Goal: Transaction & Acquisition: Purchase product/service

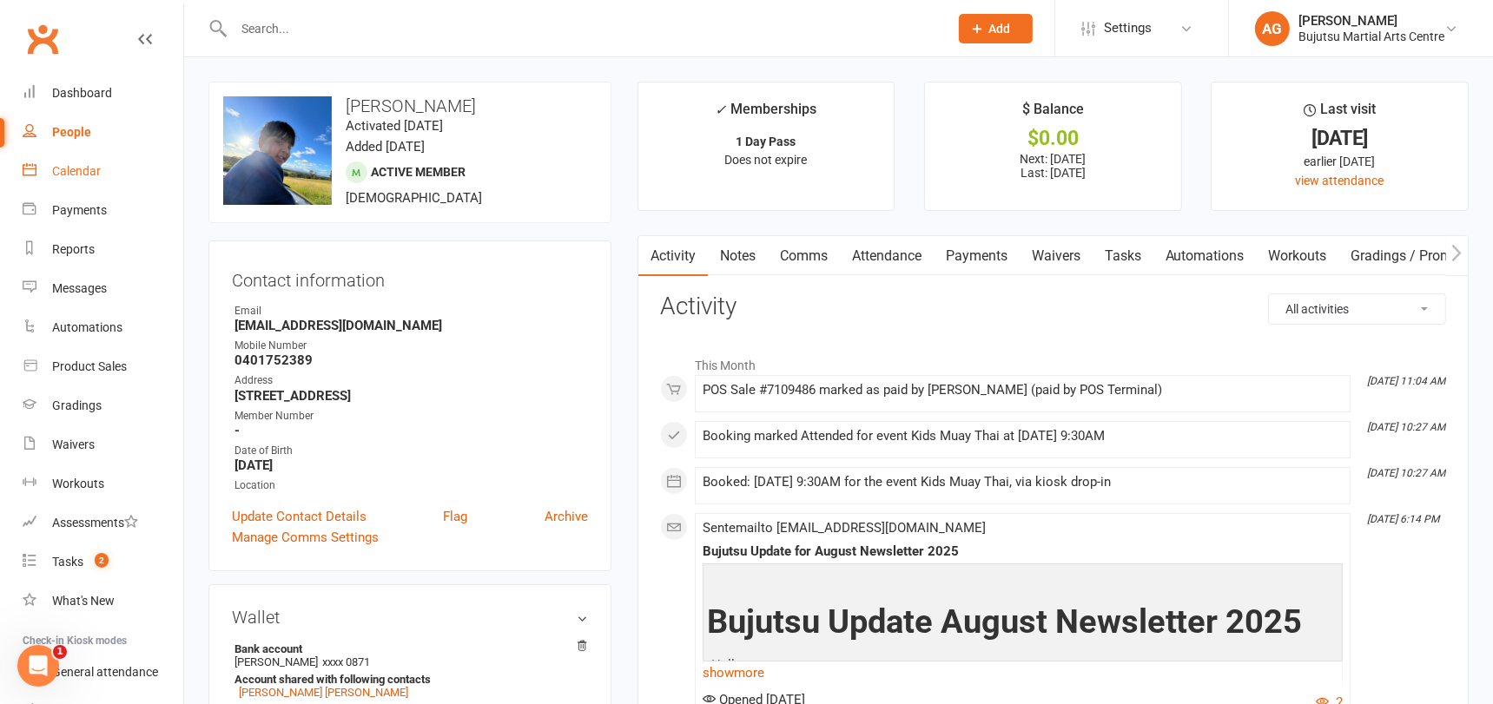
click at [79, 169] on div "Calendar" at bounding box center [76, 171] width 49 height 14
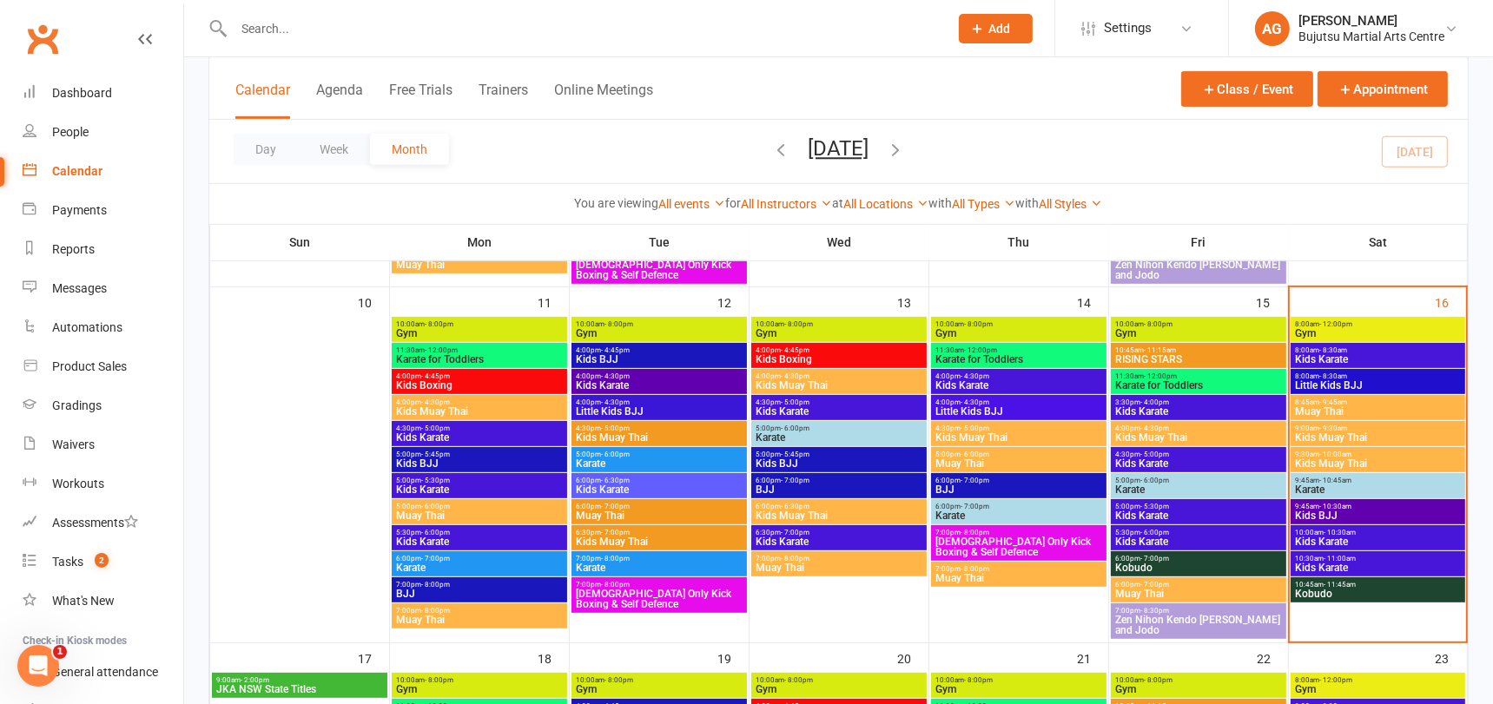
scroll to position [795, 0]
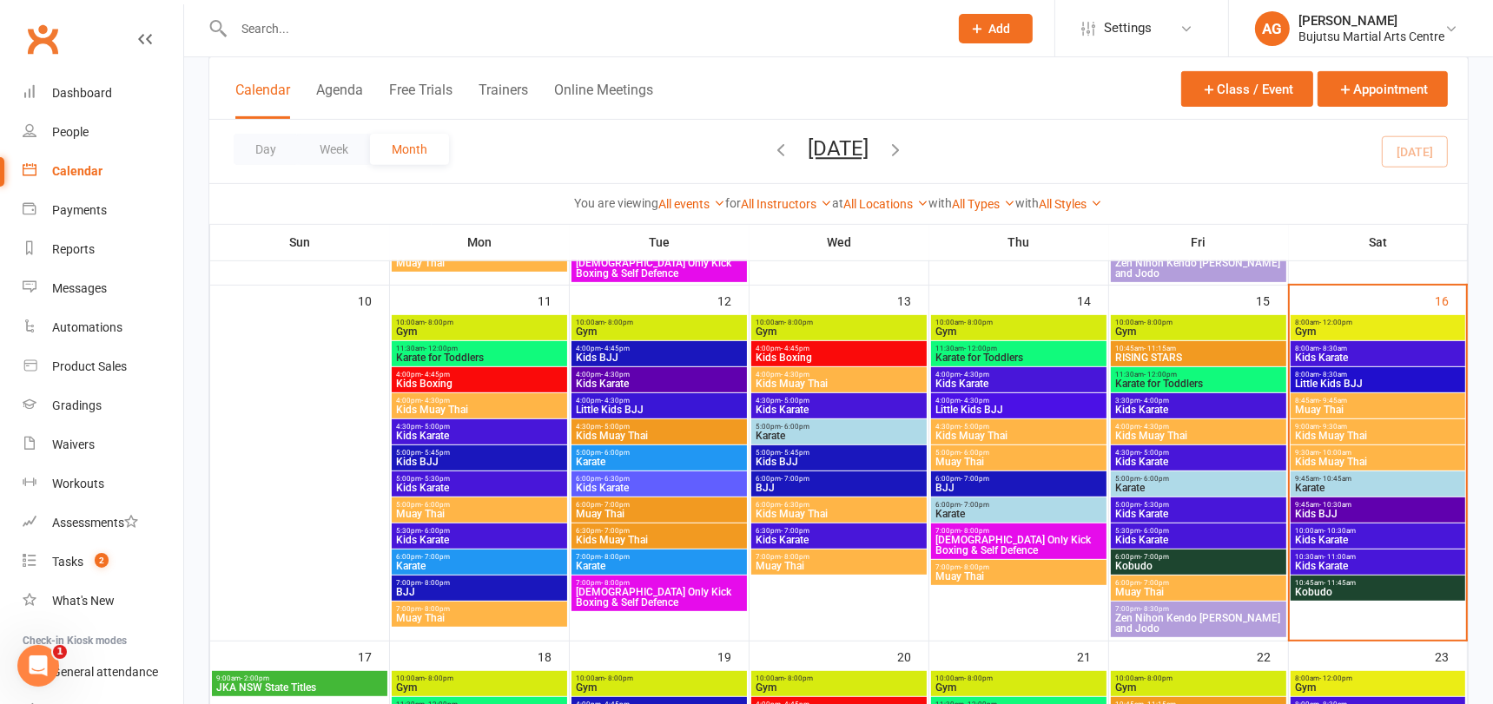
click at [1345, 579] on span "- 11:45am" at bounding box center [1339, 583] width 32 height 8
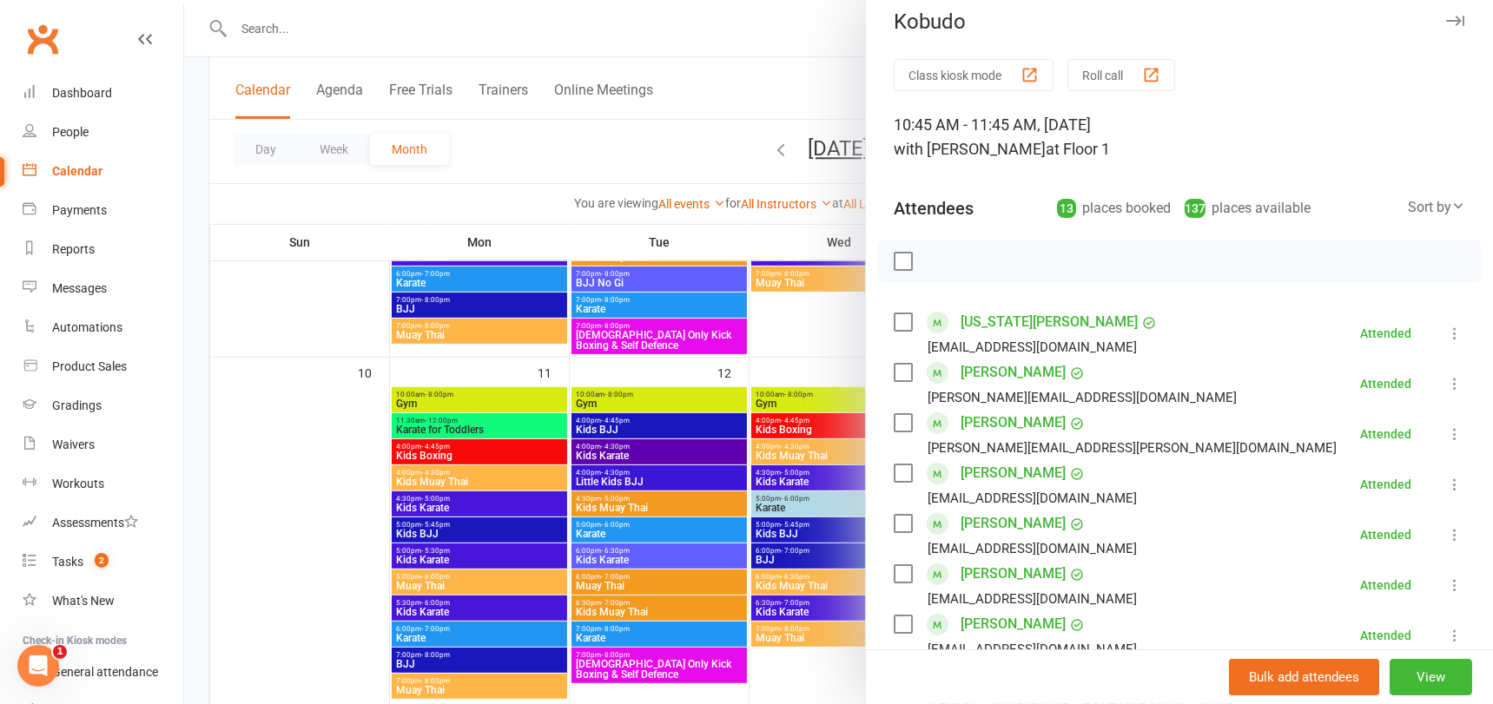
scroll to position [10, 0]
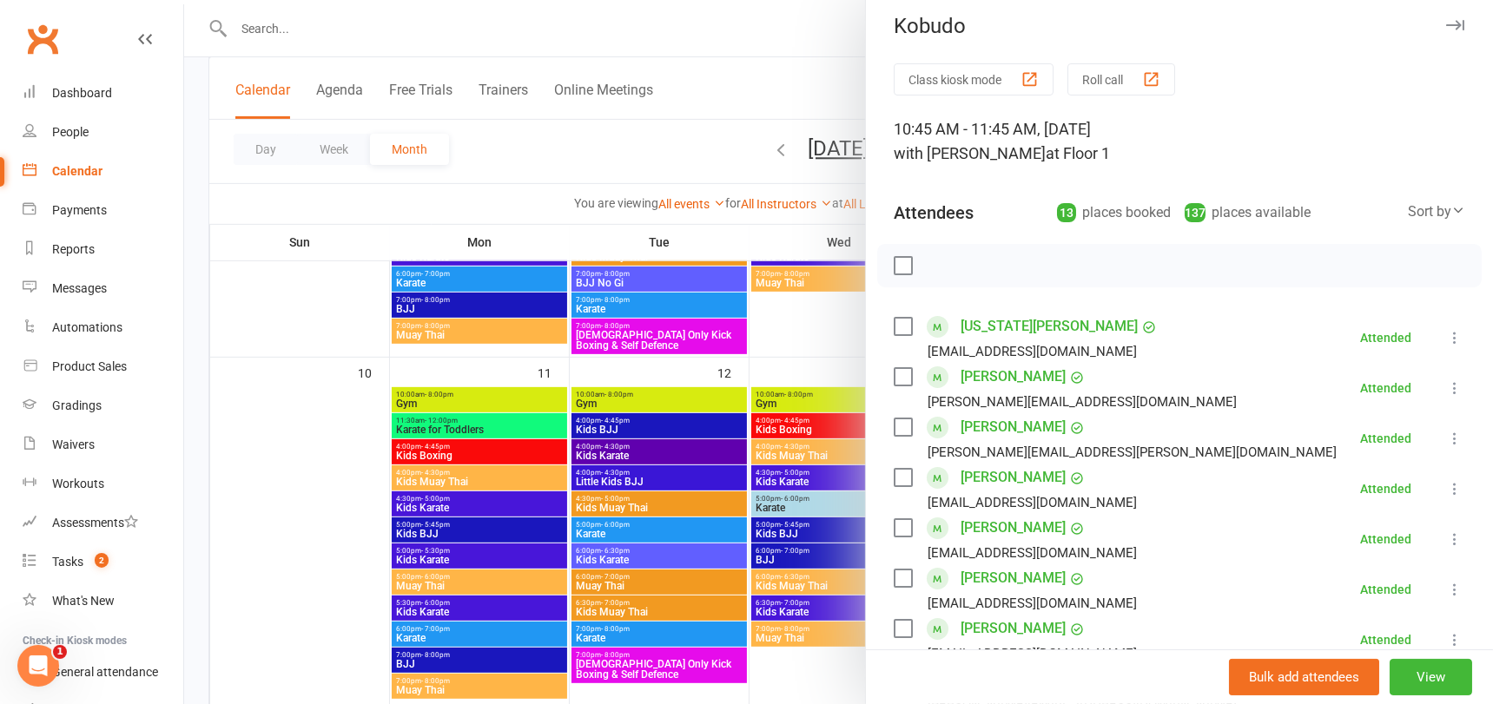
click at [705, 131] on div at bounding box center [838, 352] width 1309 height 704
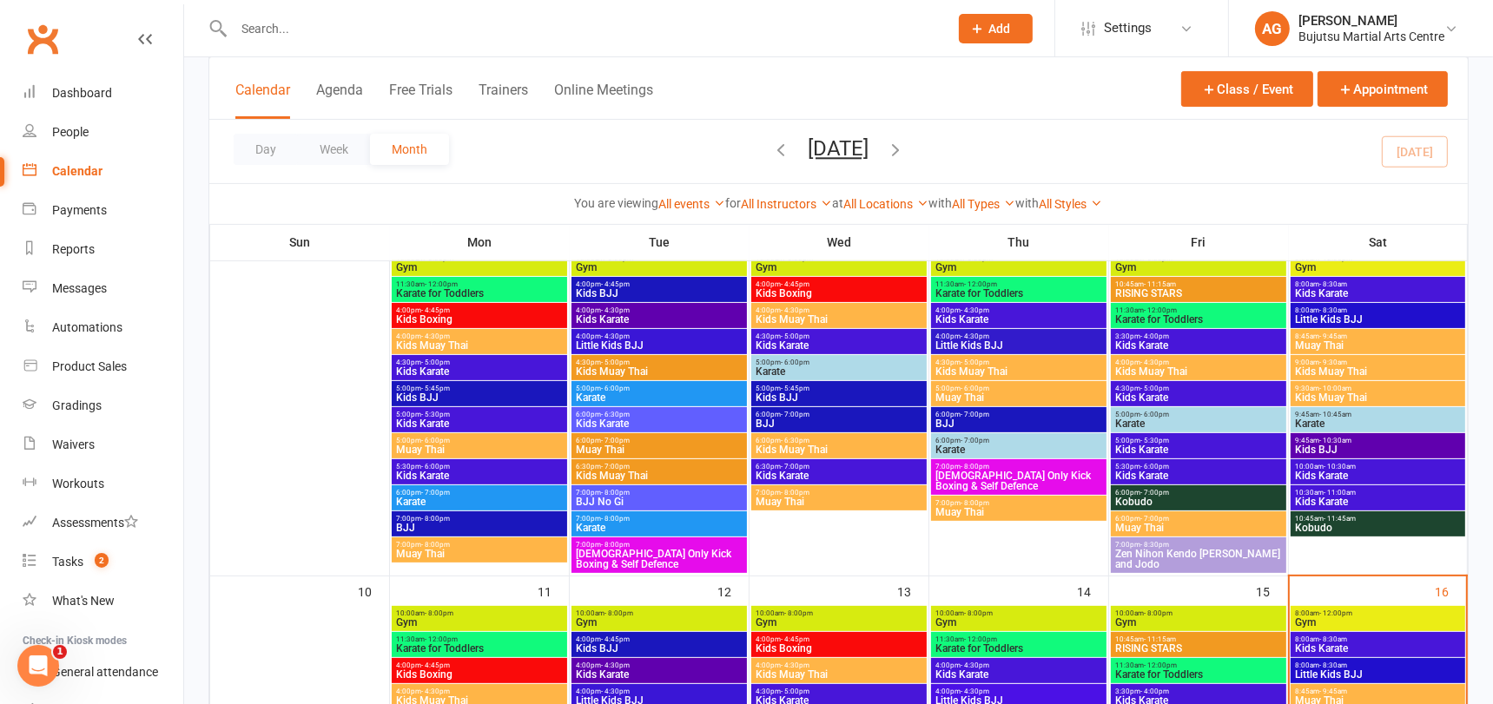
scroll to position [471, 0]
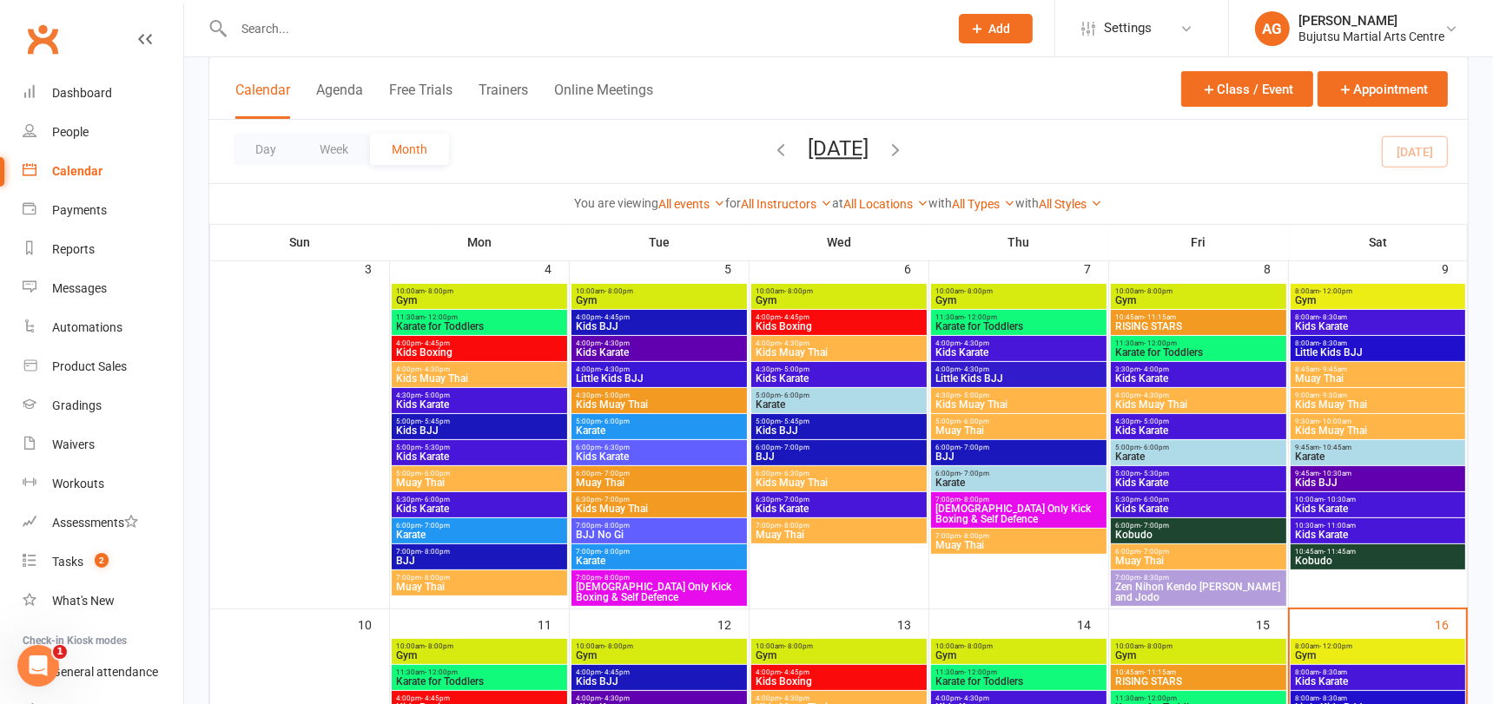
click at [1335, 551] on span "- 11:45am" at bounding box center [1339, 552] width 32 height 8
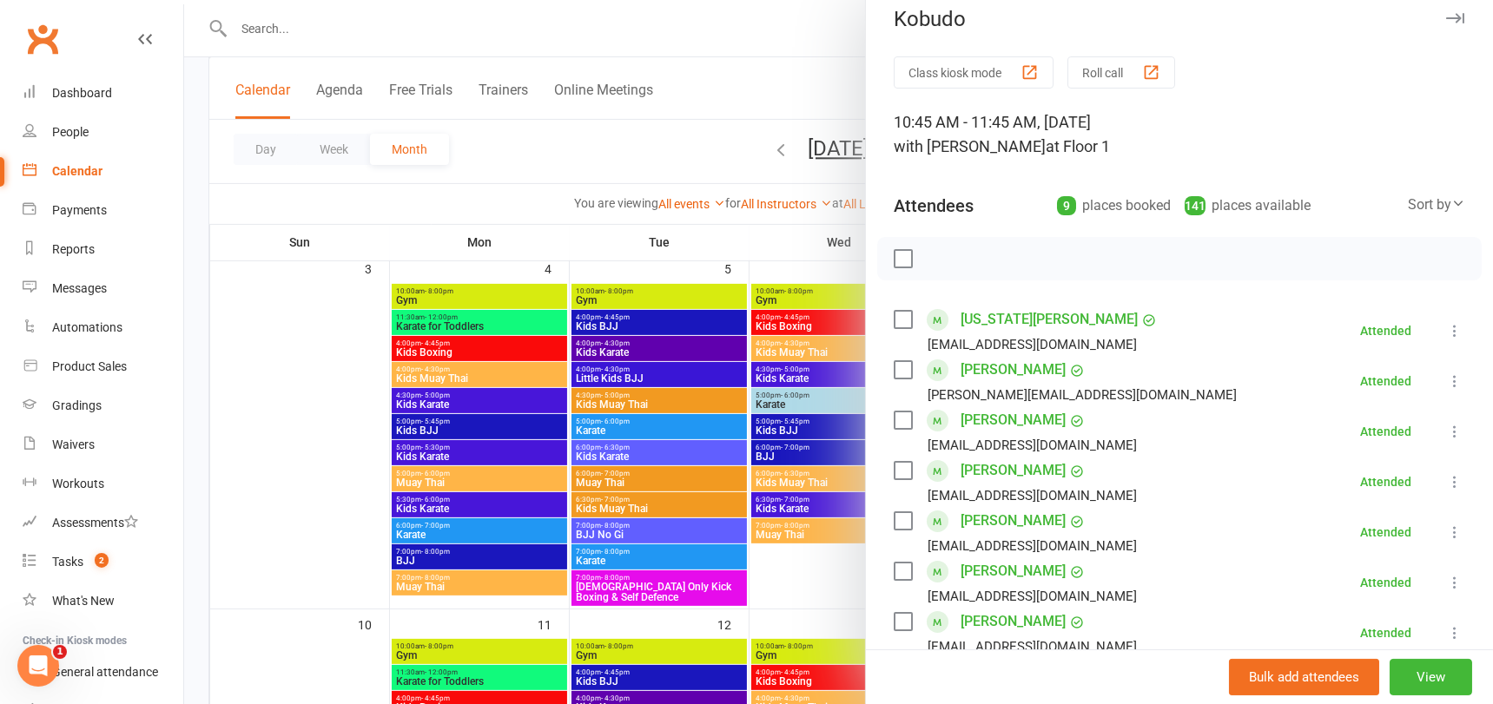
scroll to position [0, 0]
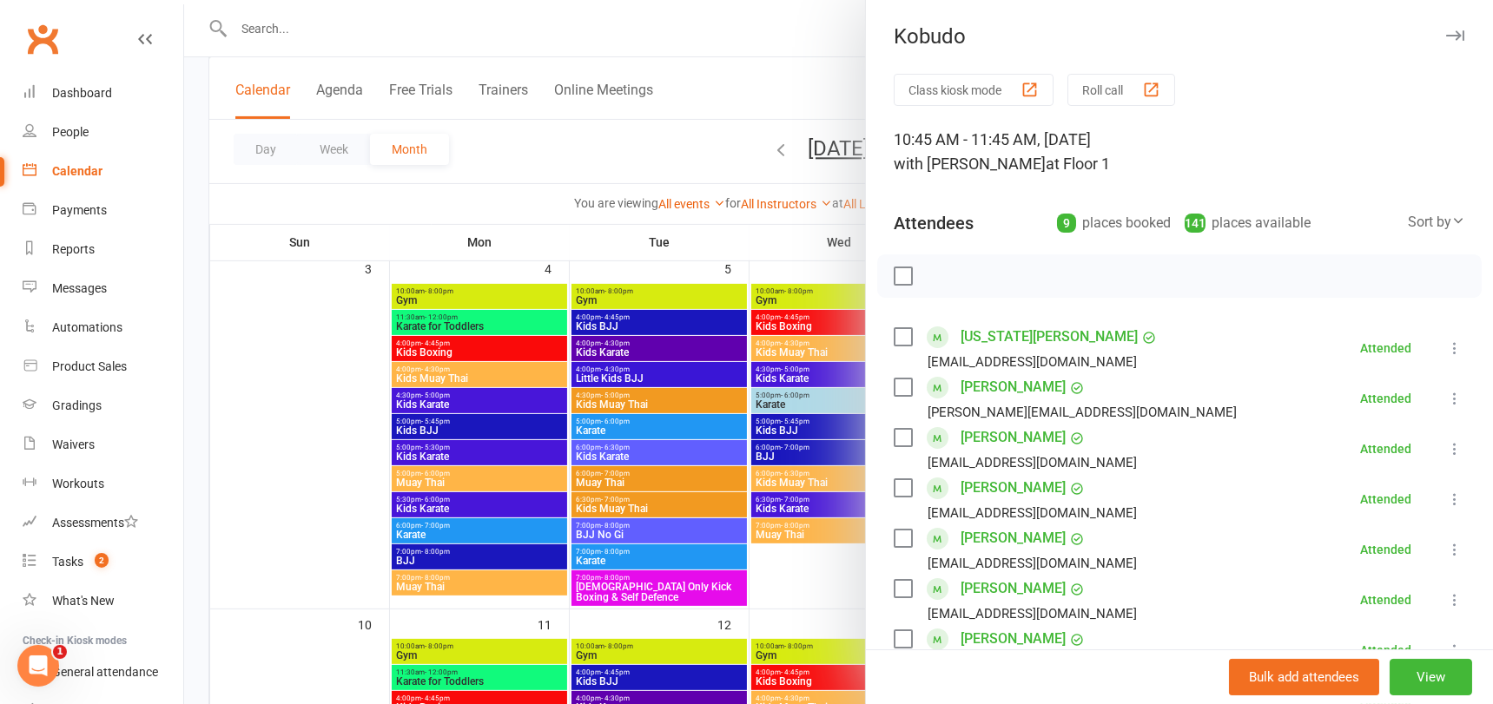
click at [743, 232] on div at bounding box center [838, 352] width 1309 height 704
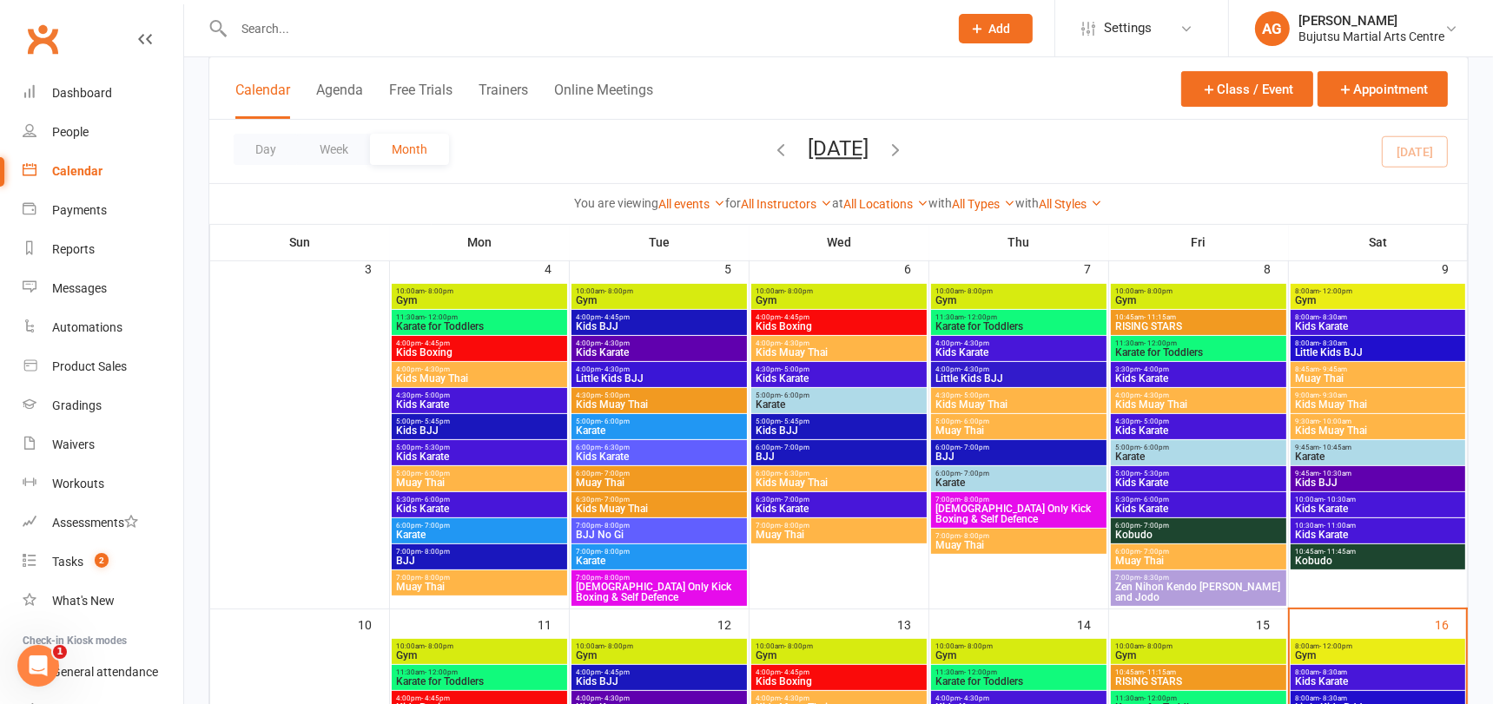
scroll to position [461, 0]
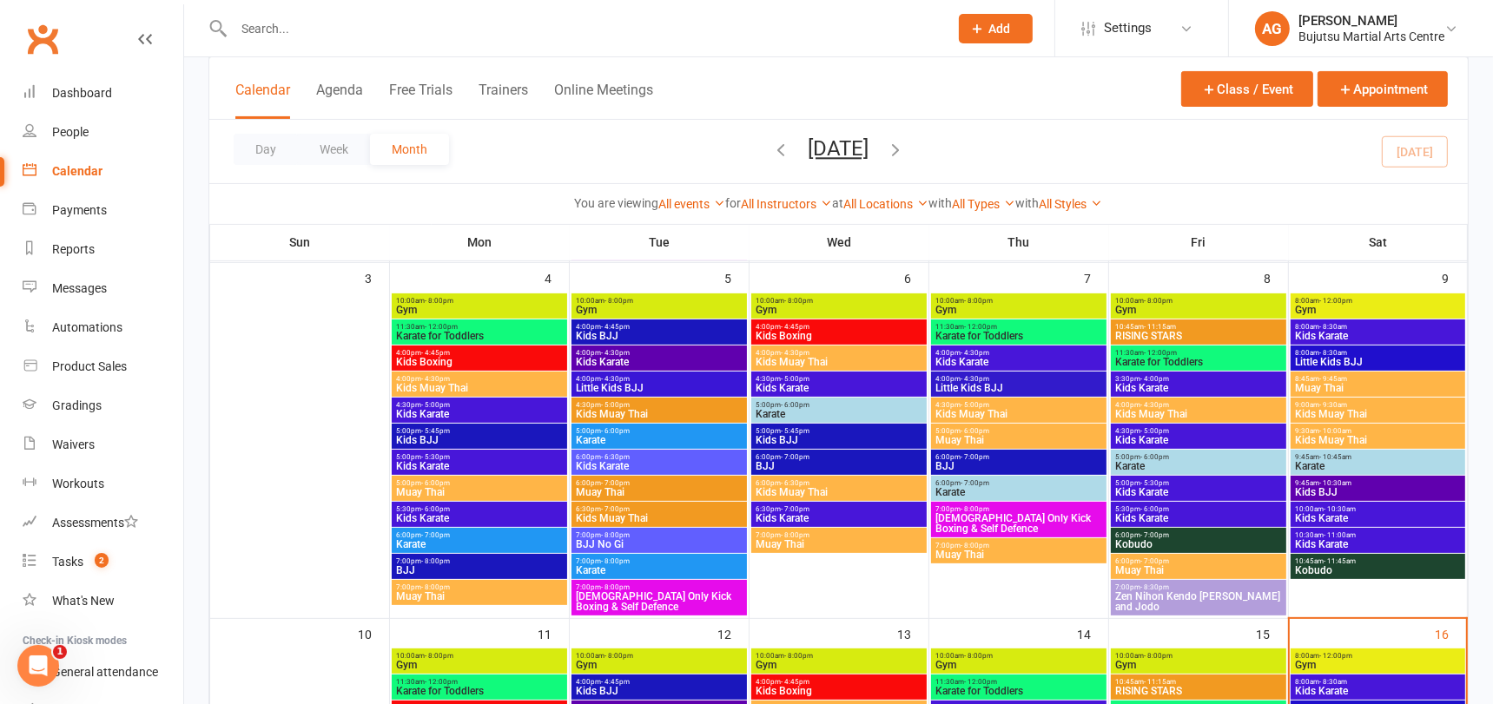
click at [1343, 561] on span "- 11:45am" at bounding box center [1339, 562] width 32 height 8
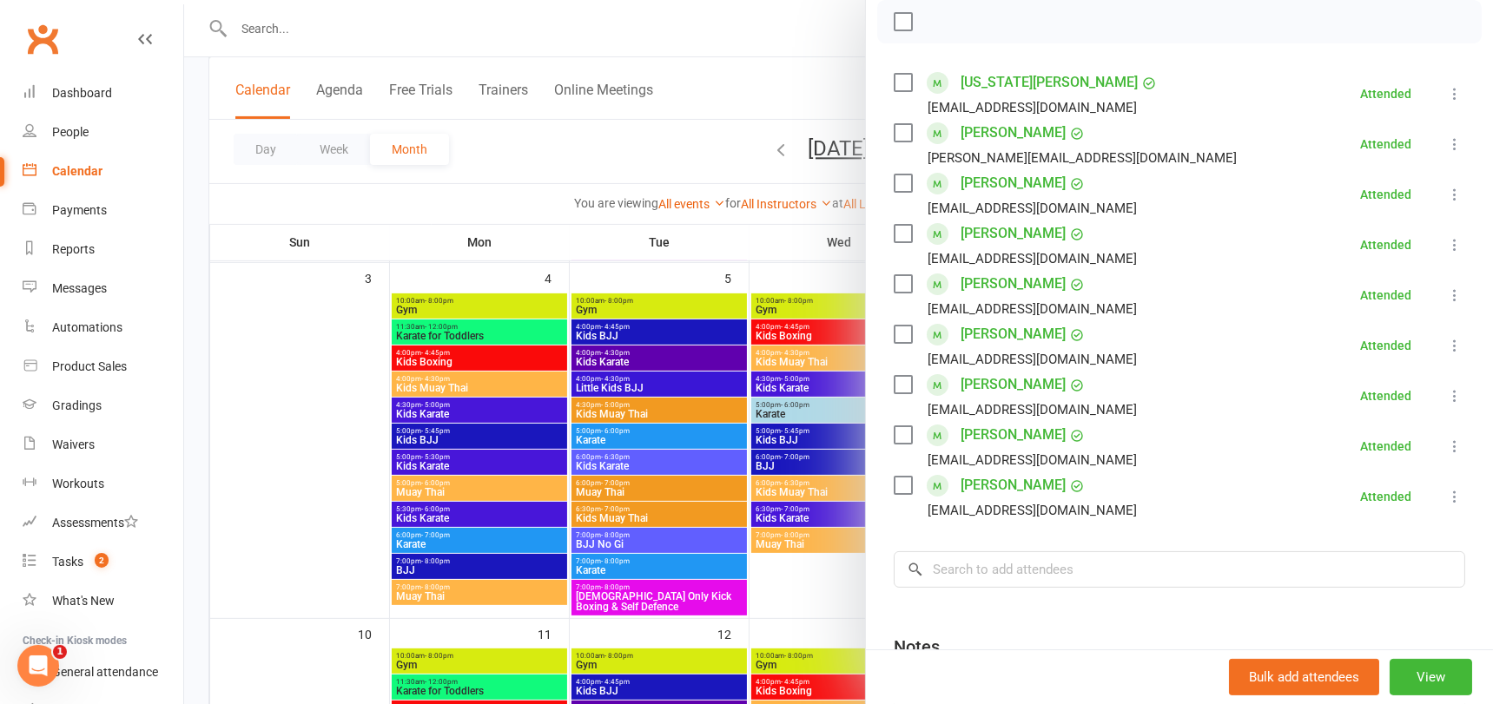
scroll to position [261, 0]
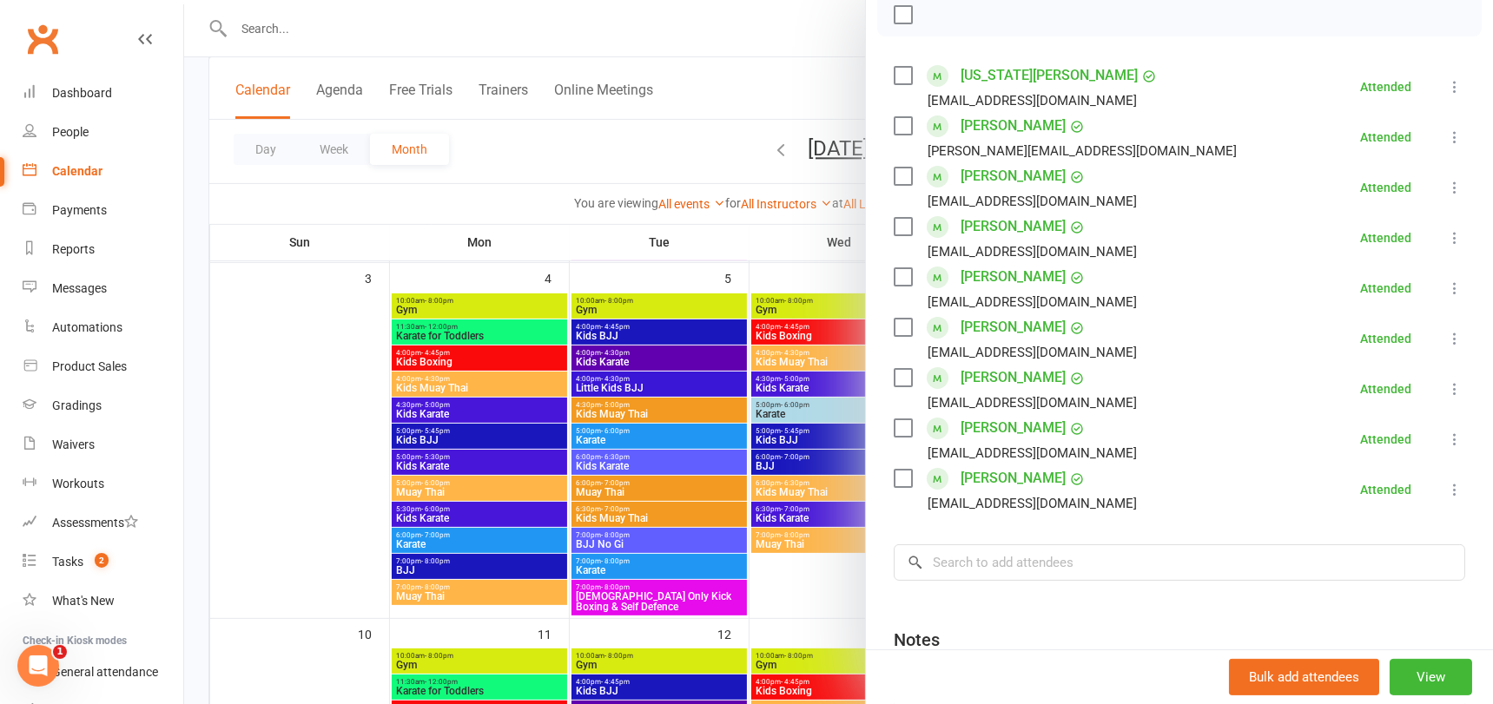
click at [656, 127] on div at bounding box center [838, 352] width 1309 height 704
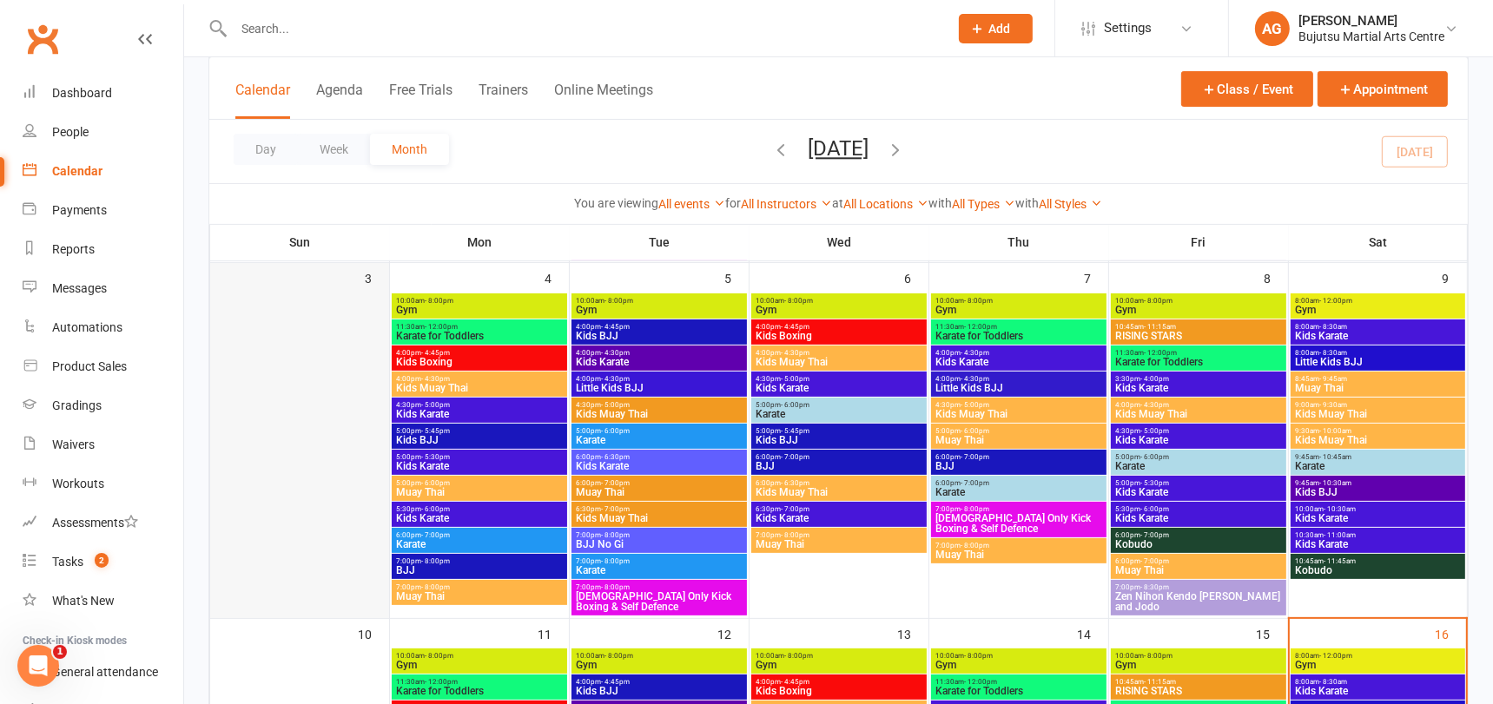
click at [325, 348] on div at bounding box center [299, 455] width 175 height 323
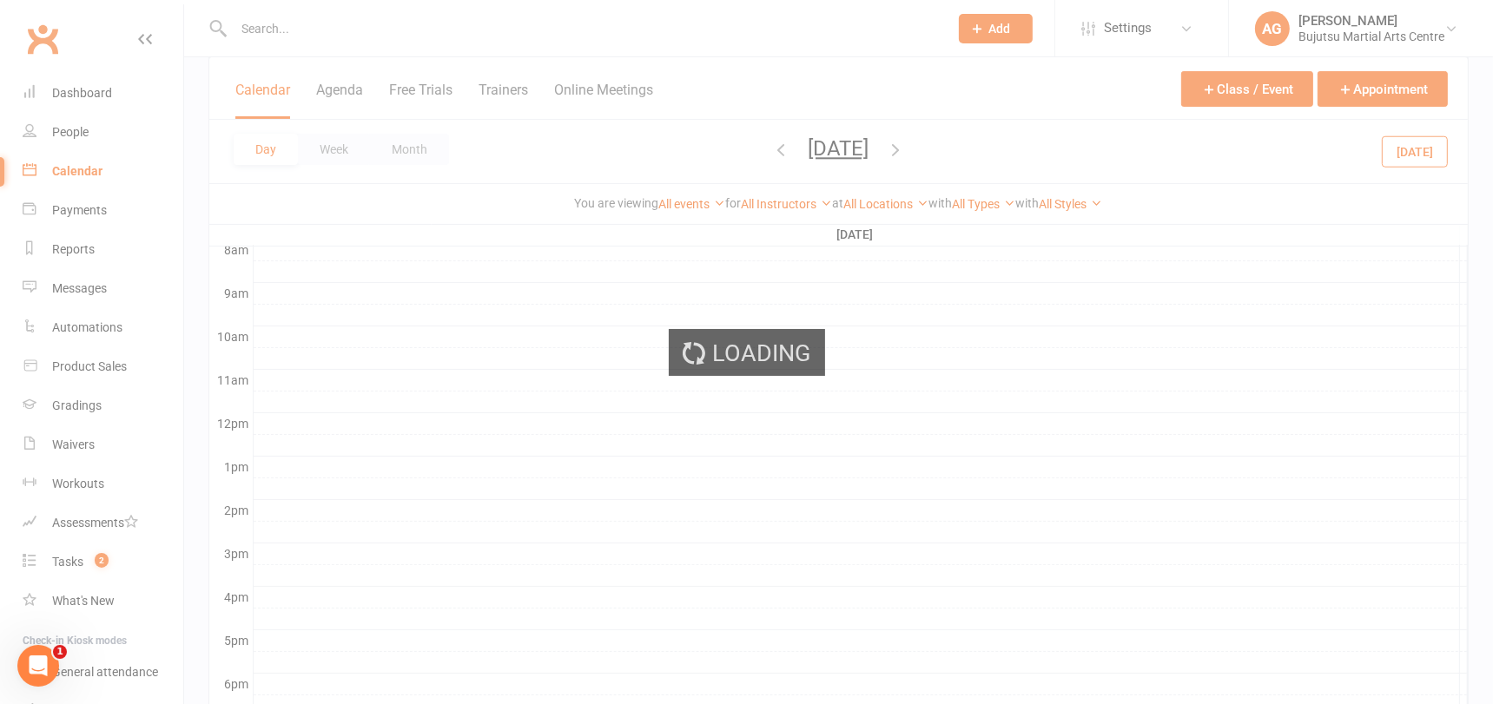
scroll to position [0, 0]
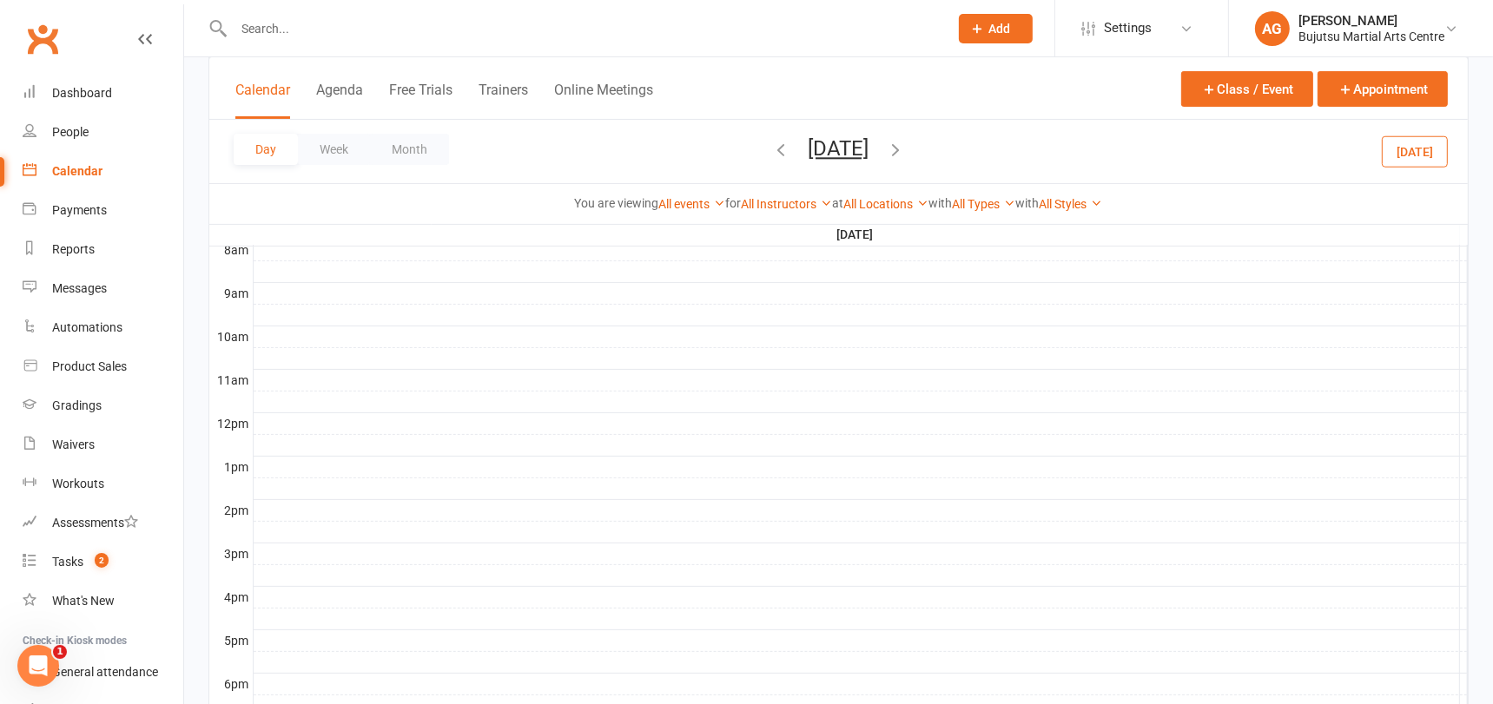
click at [733, 63] on div "Calendar Agenda Free Trials Trainers Online Meetings Class / Event Appointment" at bounding box center [838, 88] width 1258 height 63
drag, startPoint x: 694, startPoint y: 42, endPoint x: 472, endPoint y: 75, distance: 223.9
click at [694, 42] on div at bounding box center [572, 28] width 728 height 56
click at [75, 83] on link "Dashboard" at bounding box center [103, 93] width 161 height 39
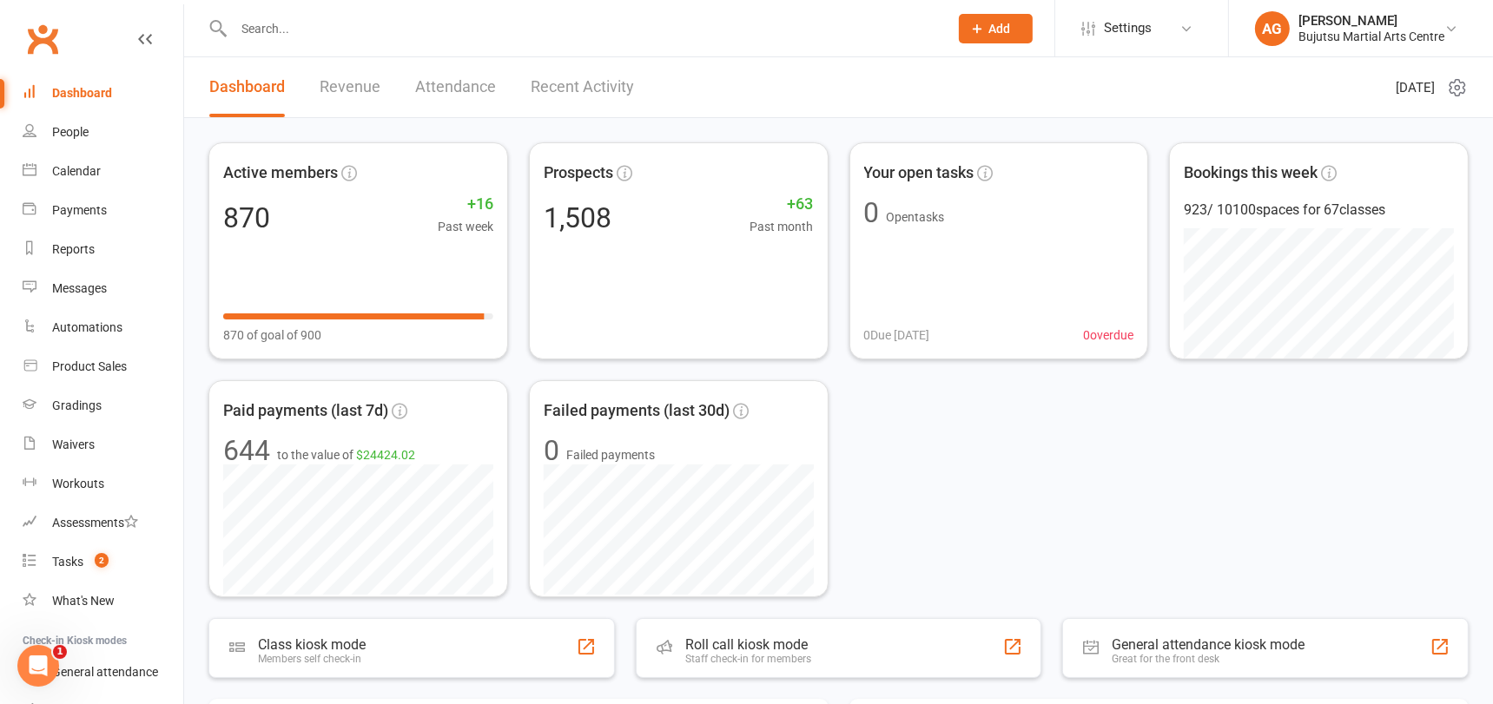
click at [76, 96] on div "Dashboard" at bounding box center [82, 93] width 60 height 14
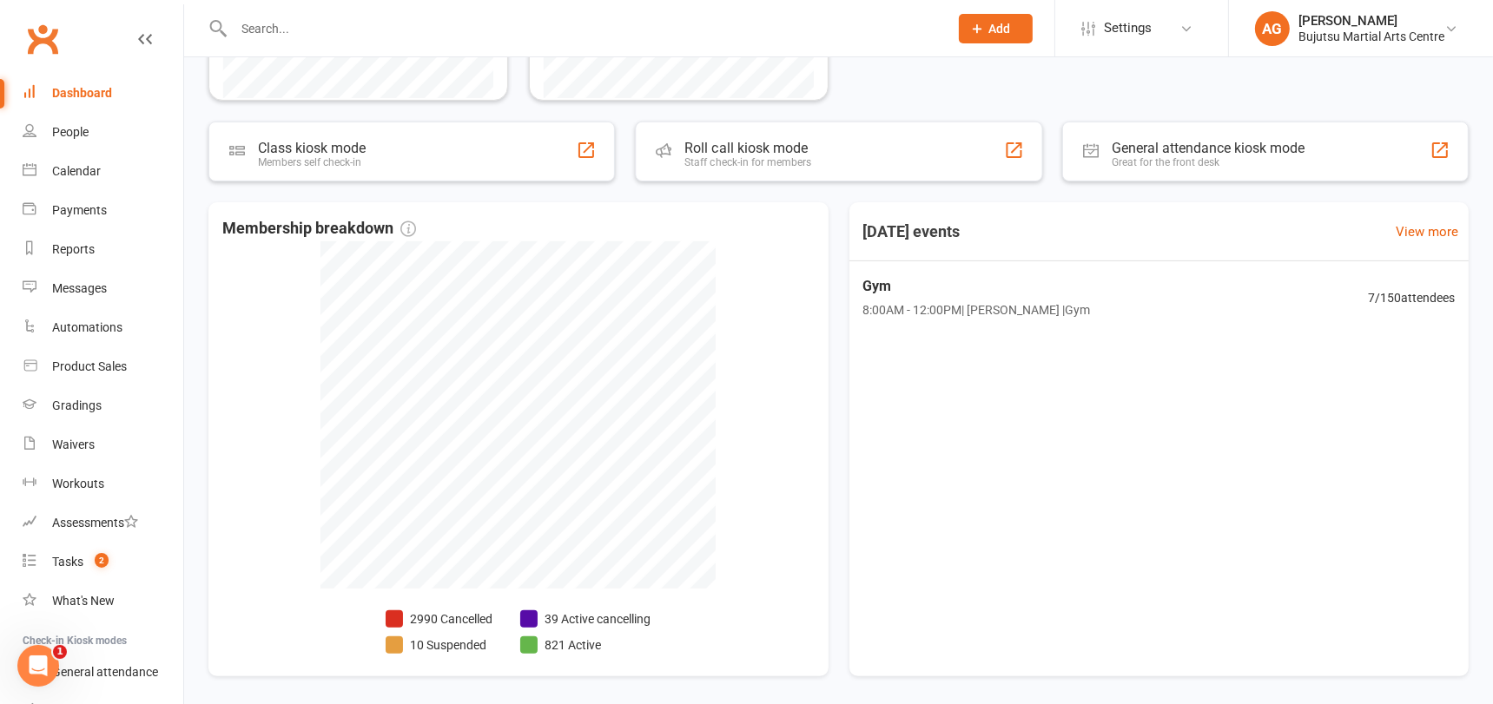
scroll to position [559, 0]
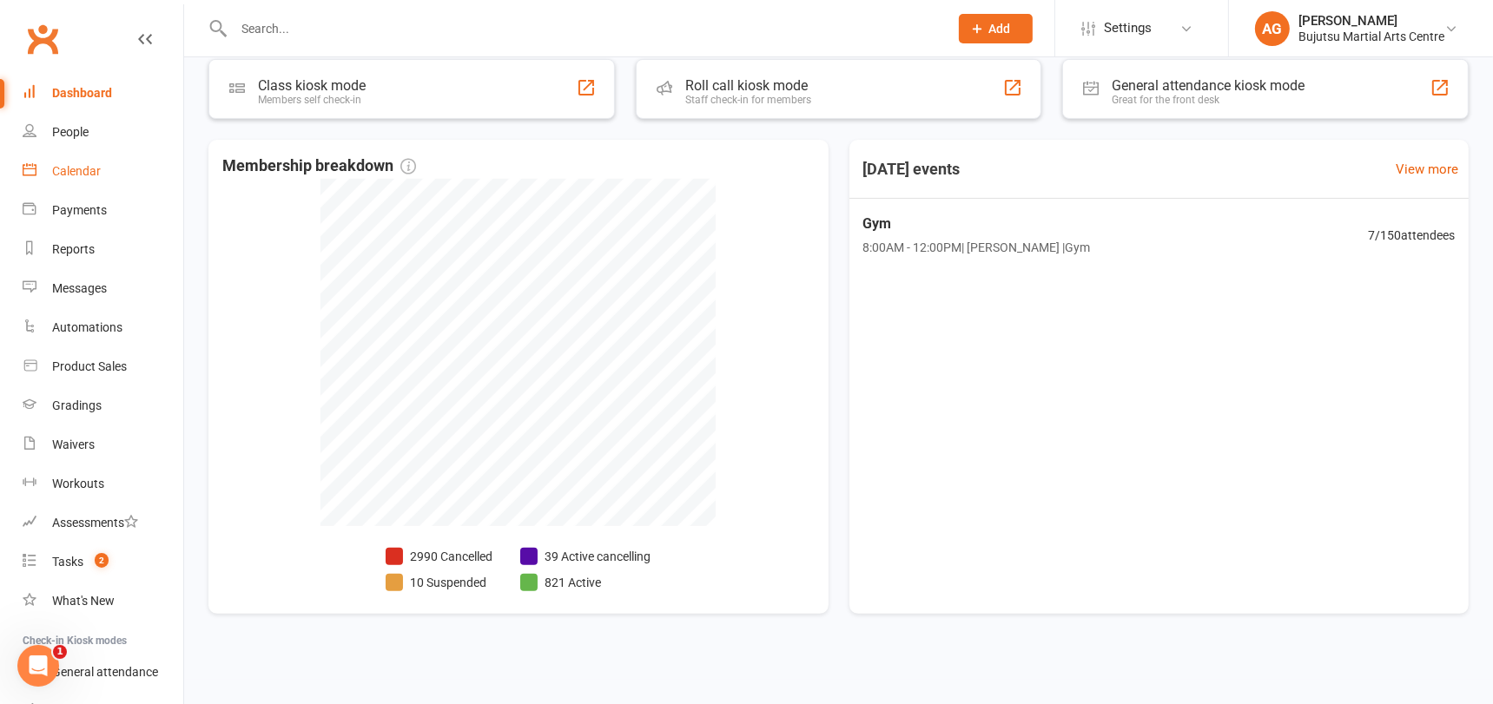
click at [69, 168] on div "Calendar" at bounding box center [76, 171] width 49 height 14
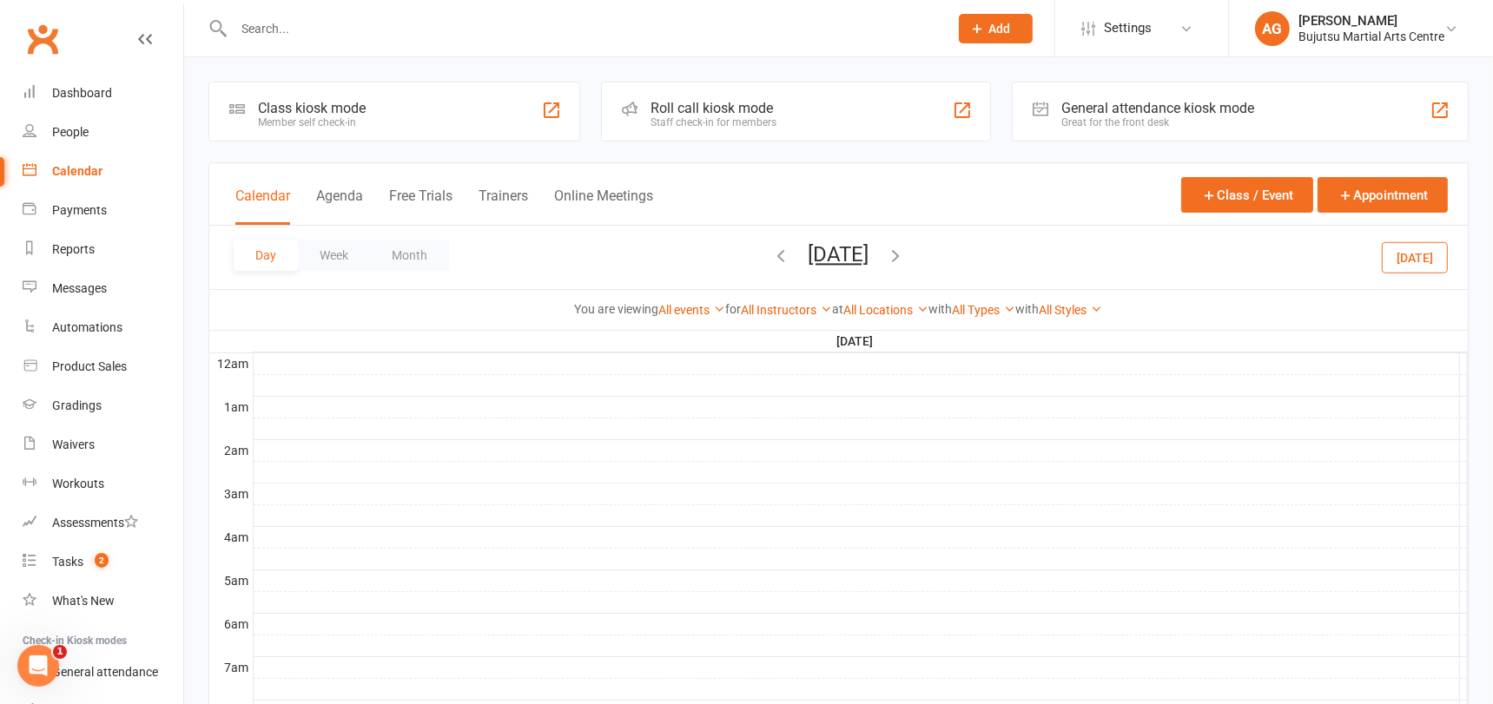
click at [1404, 254] on button "Today" at bounding box center [1415, 256] width 66 height 31
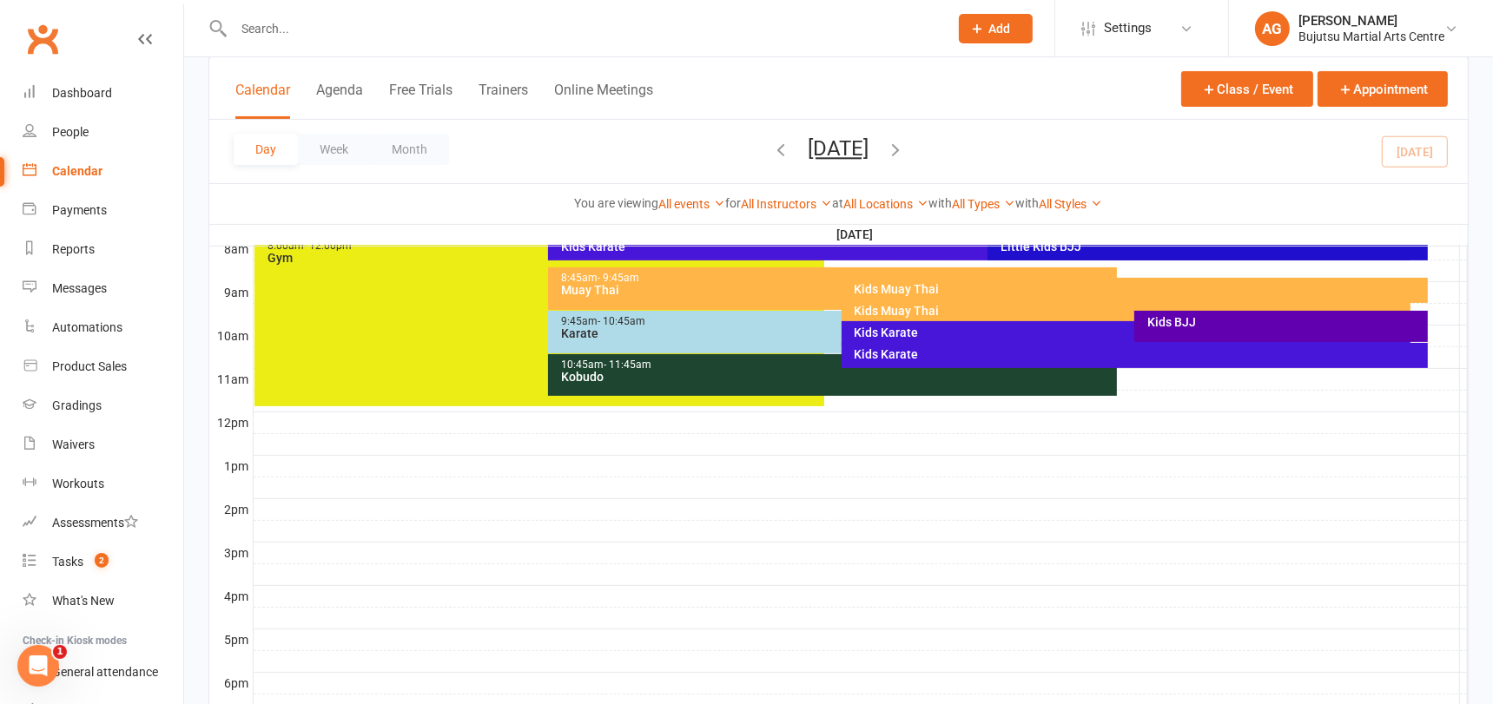
scroll to position [476, 0]
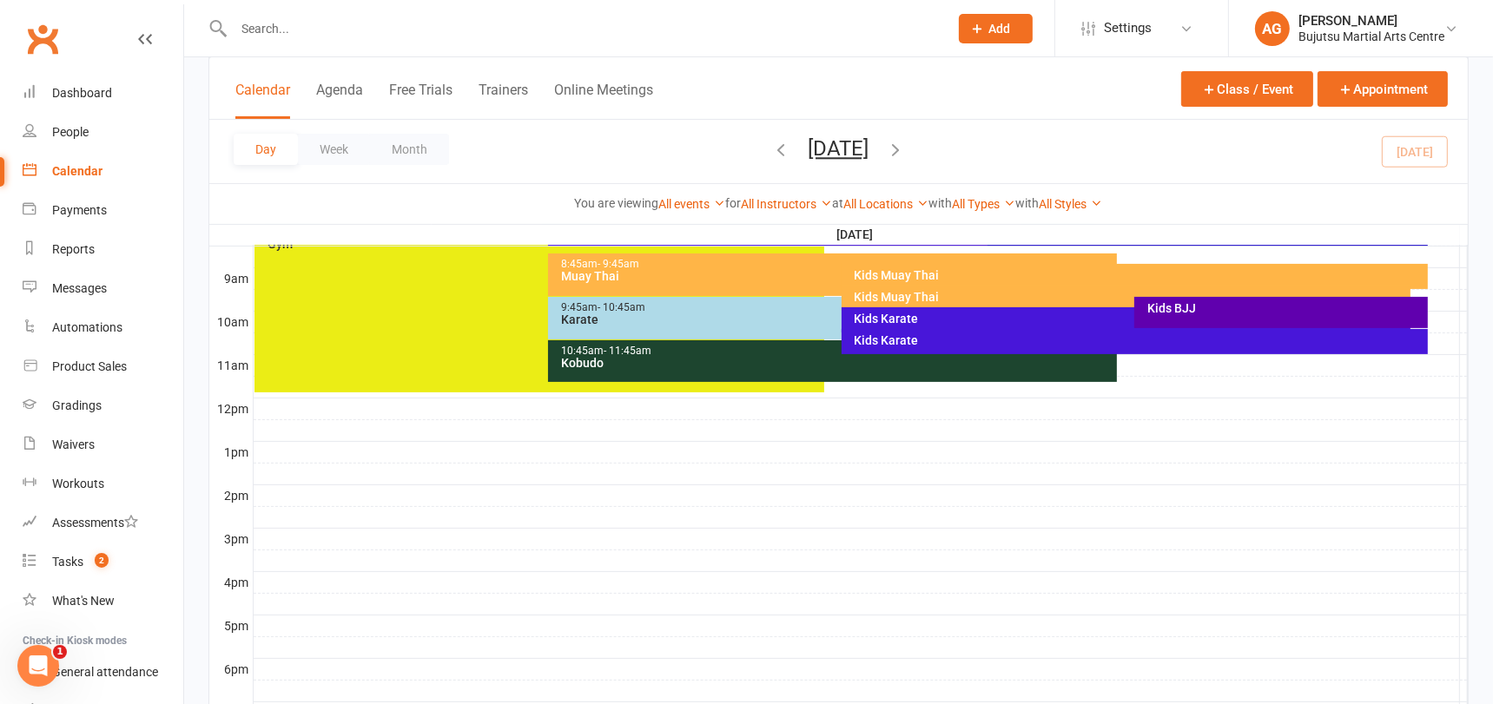
click at [936, 334] on div "Kids Karate" at bounding box center [1139, 340] width 571 height 12
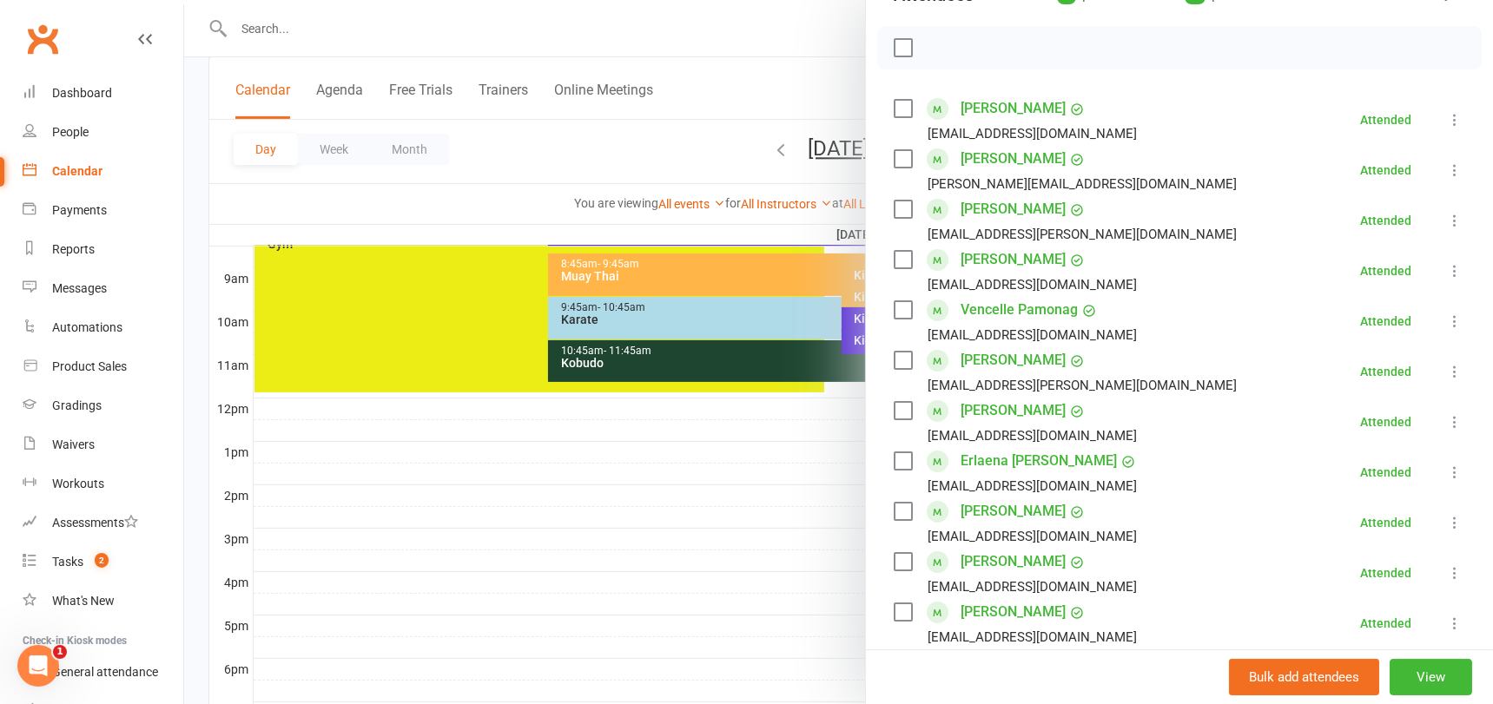
scroll to position [240, 0]
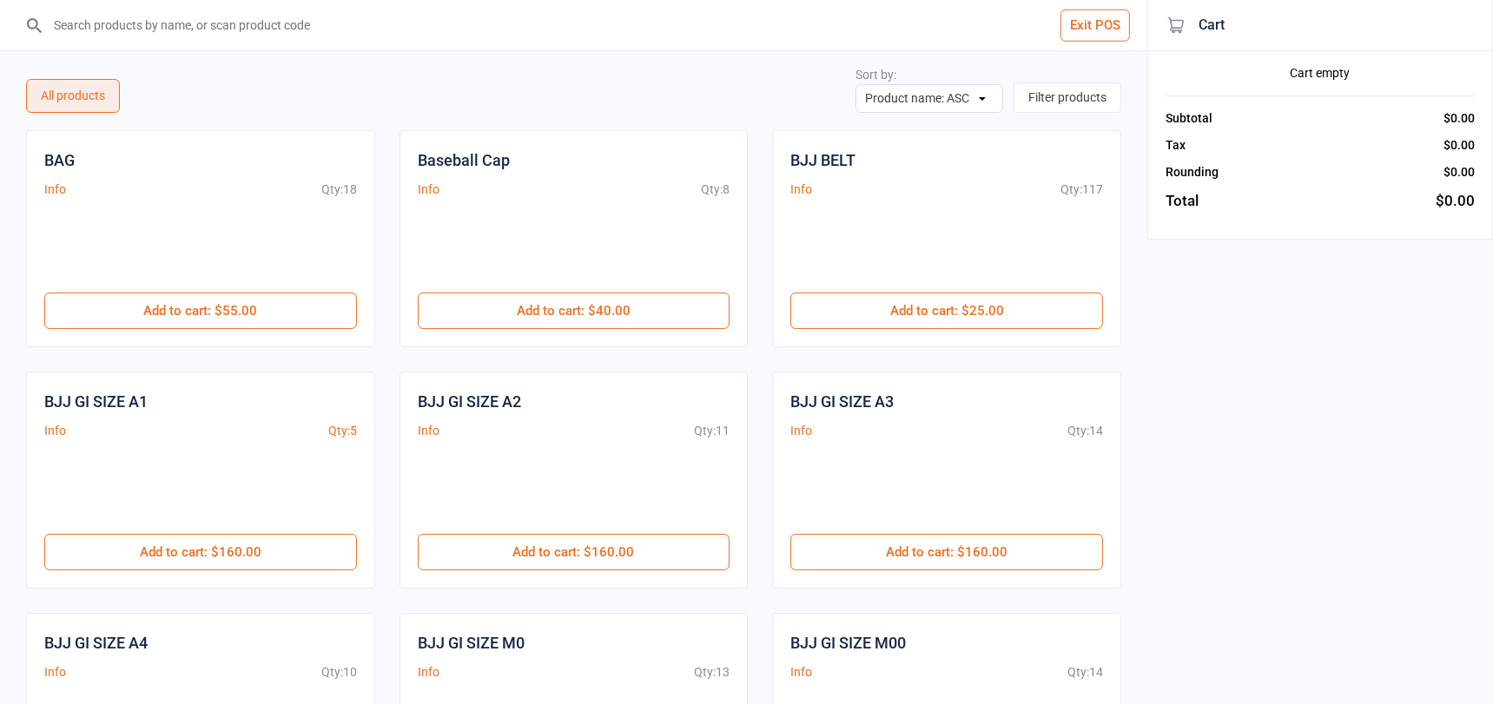
click at [433, 27] on input "search" at bounding box center [584, 25] width 1078 height 50
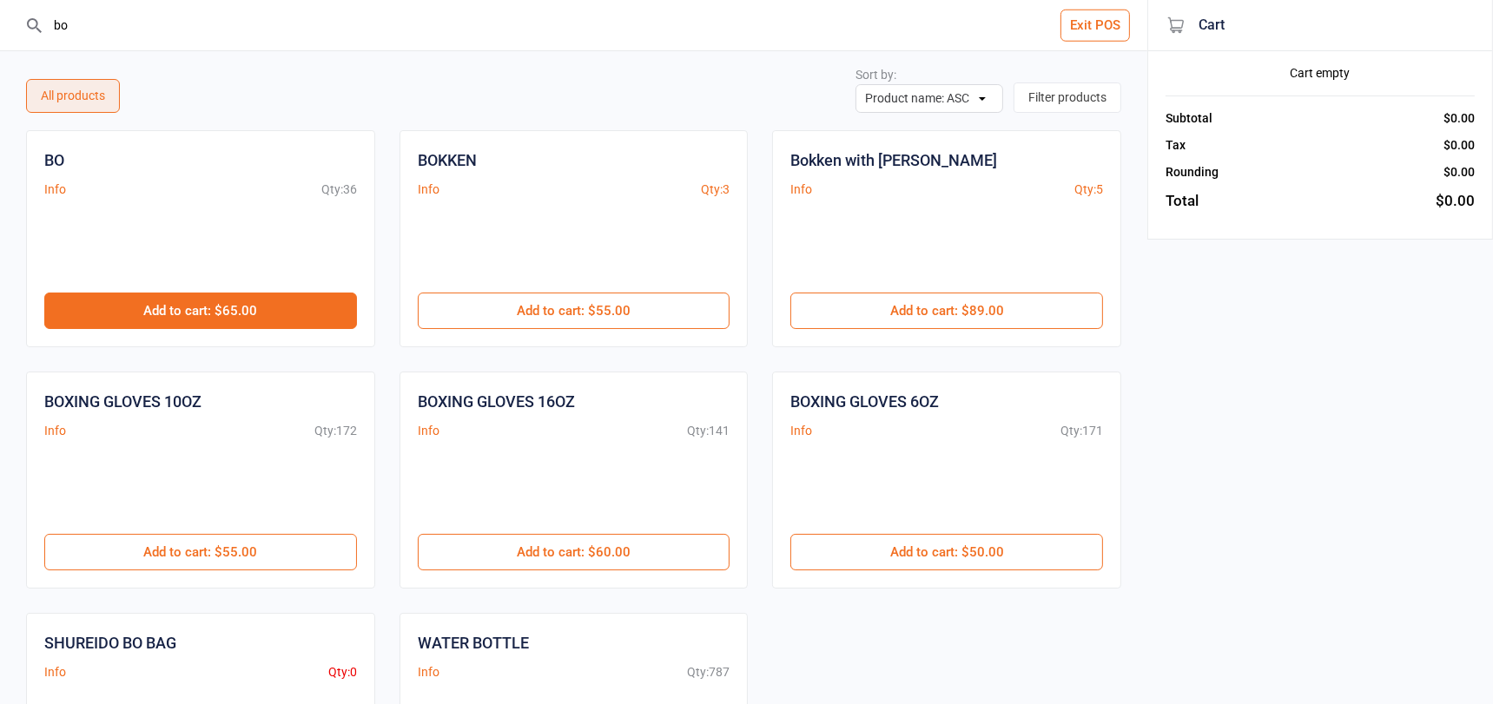
type input "bo"
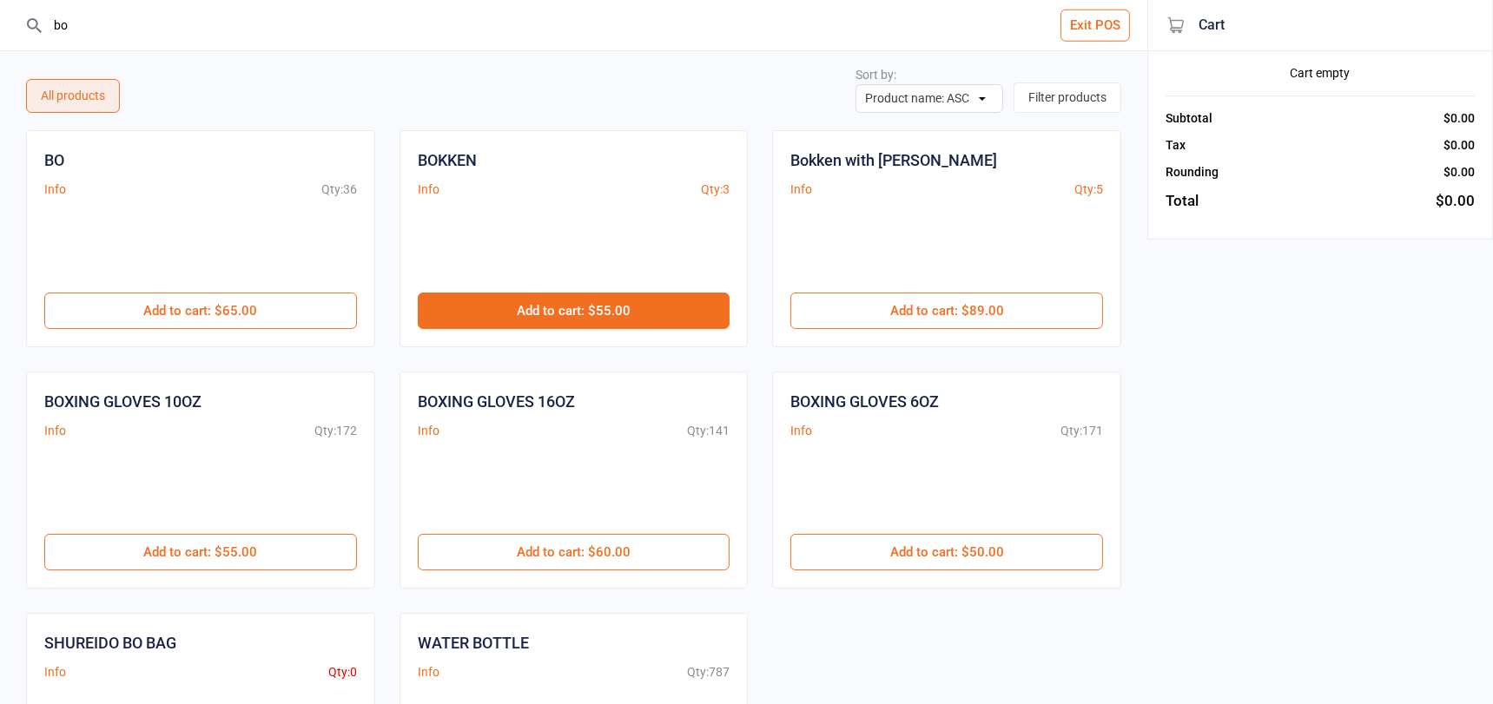
drag, startPoint x: 194, startPoint y: 317, endPoint x: 566, endPoint y: 324, distance: 372.6
click at [195, 318] on button "Add to cart : $65.00" at bounding box center [200, 311] width 313 height 36
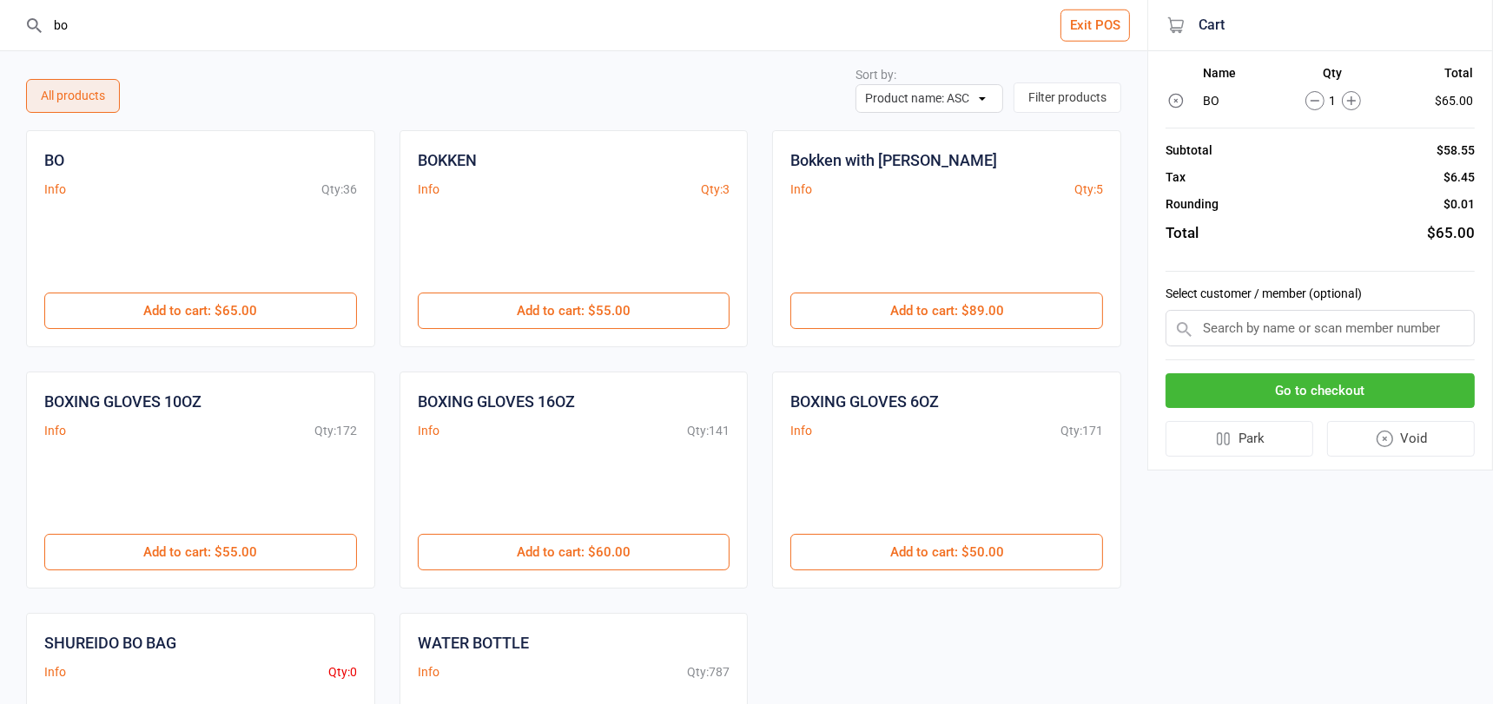
click at [1212, 332] on input "text" at bounding box center [1319, 328] width 309 height 36
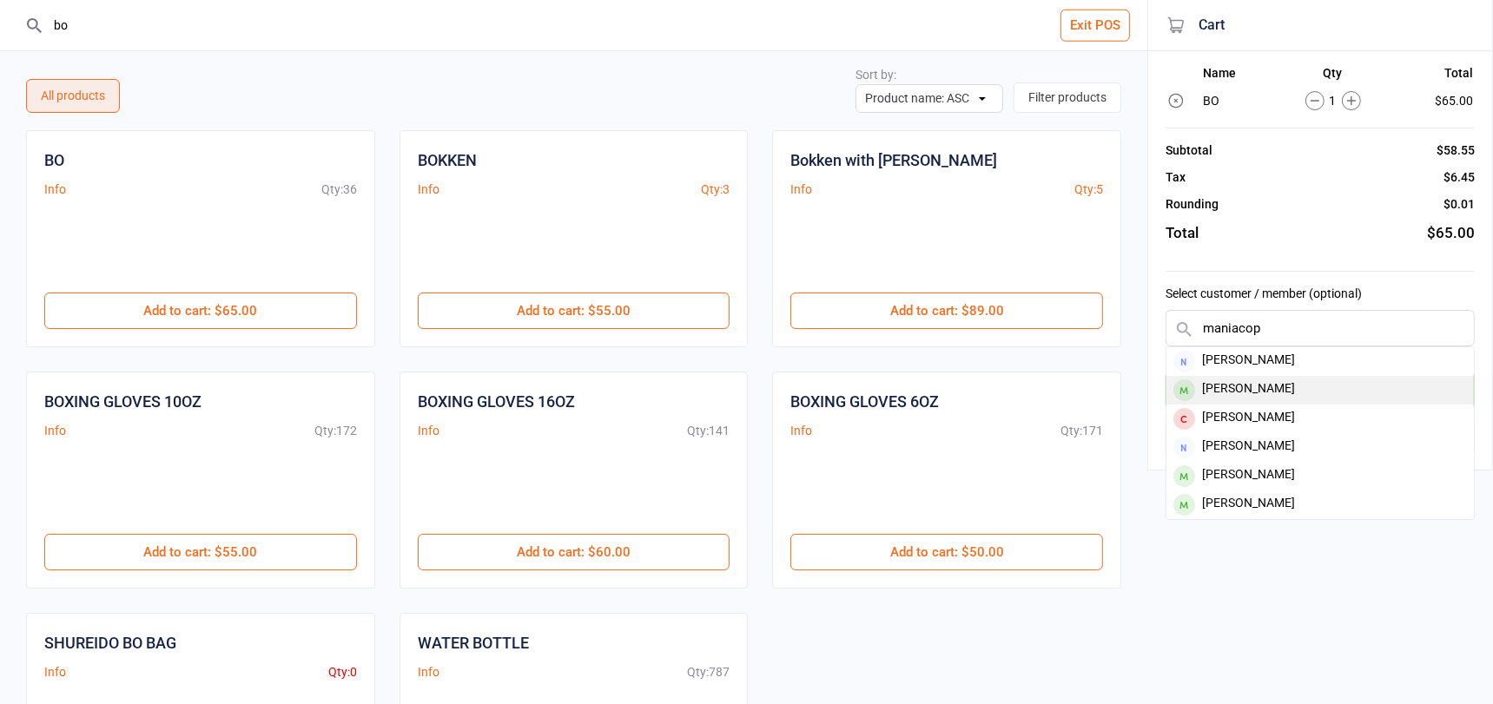
type input "maniacop"
click at [1219, 379] on div "[PERSON_NAME]" at bounding box center [1319, 390] width 307 height 29
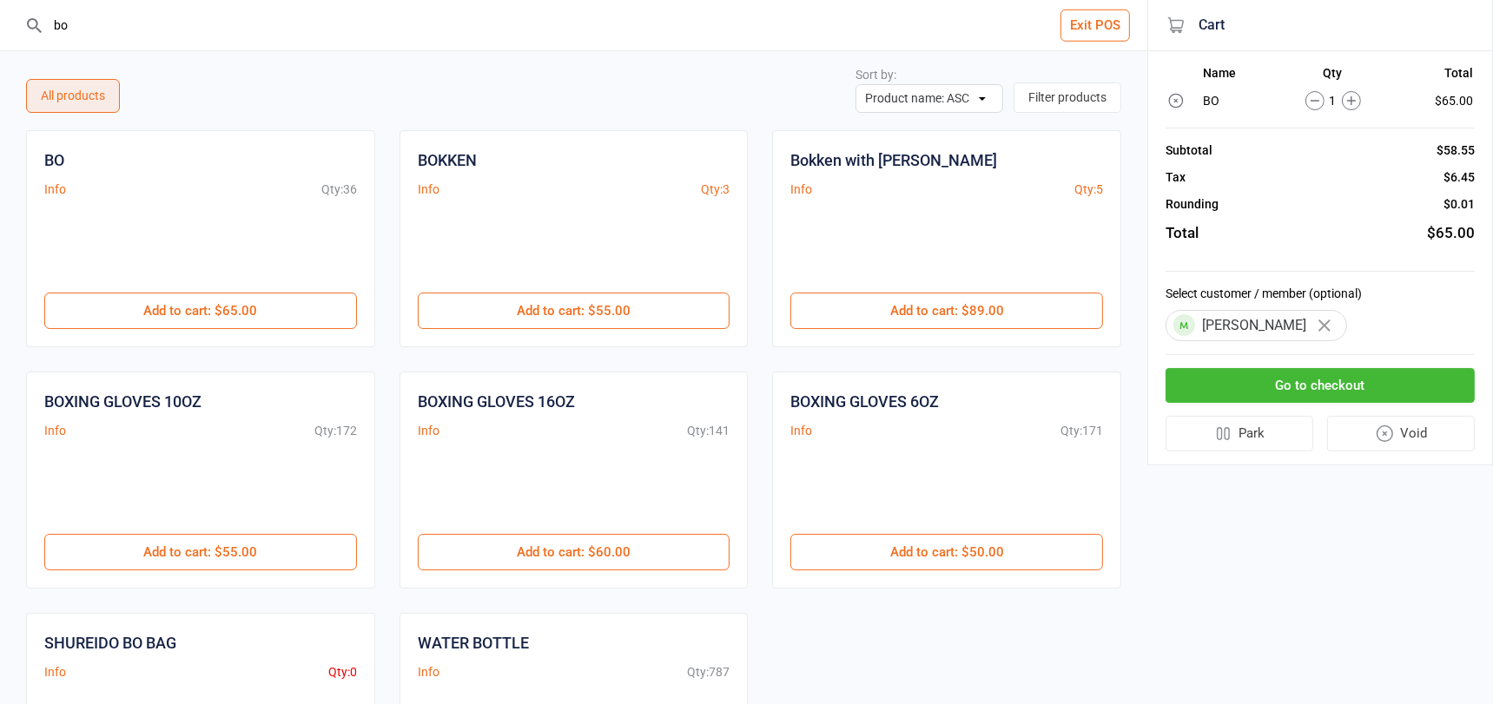
click at [1295, 382] on button "Go to checkout" at bounding box center [1319, 386] width 309 height 36
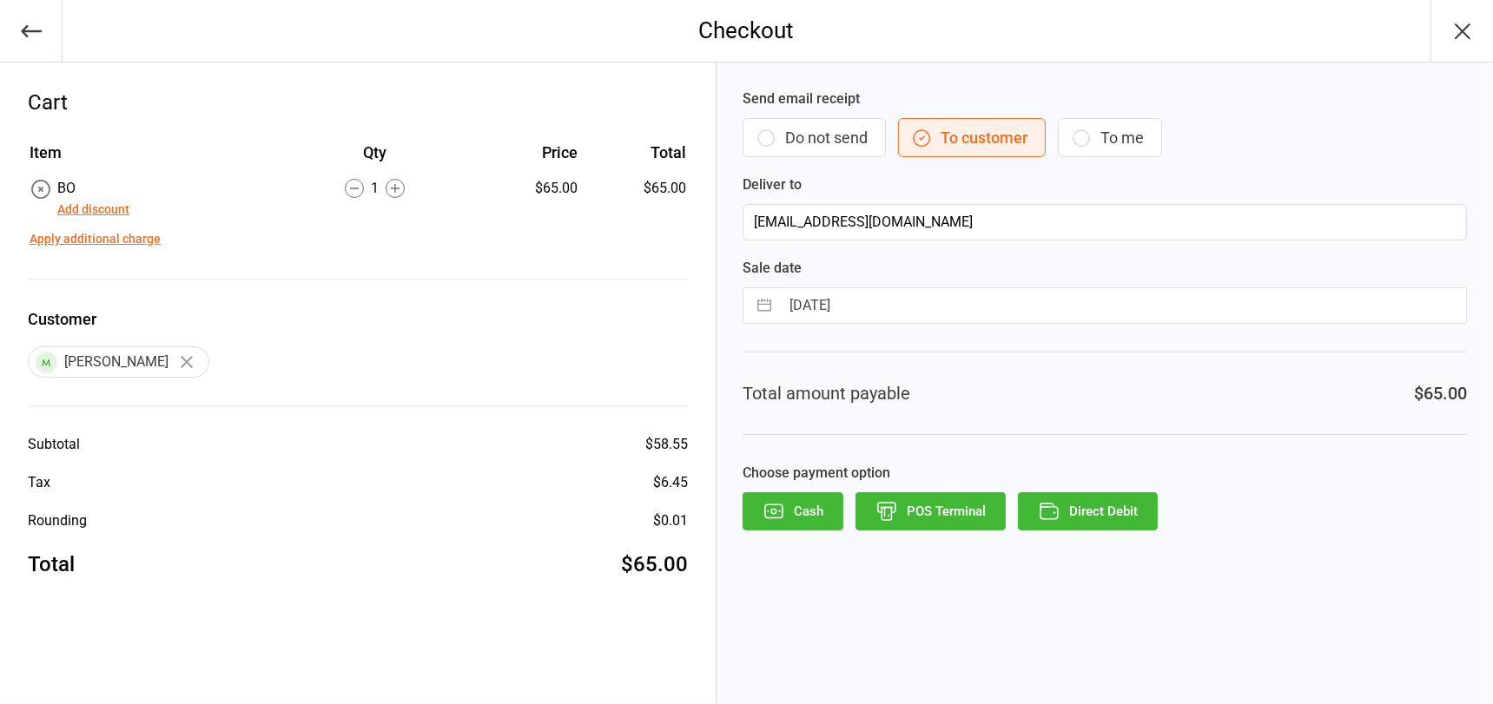
click at [916, 495] on button "POS Terminal" at bounding box center [930, 511] width 150 height 38
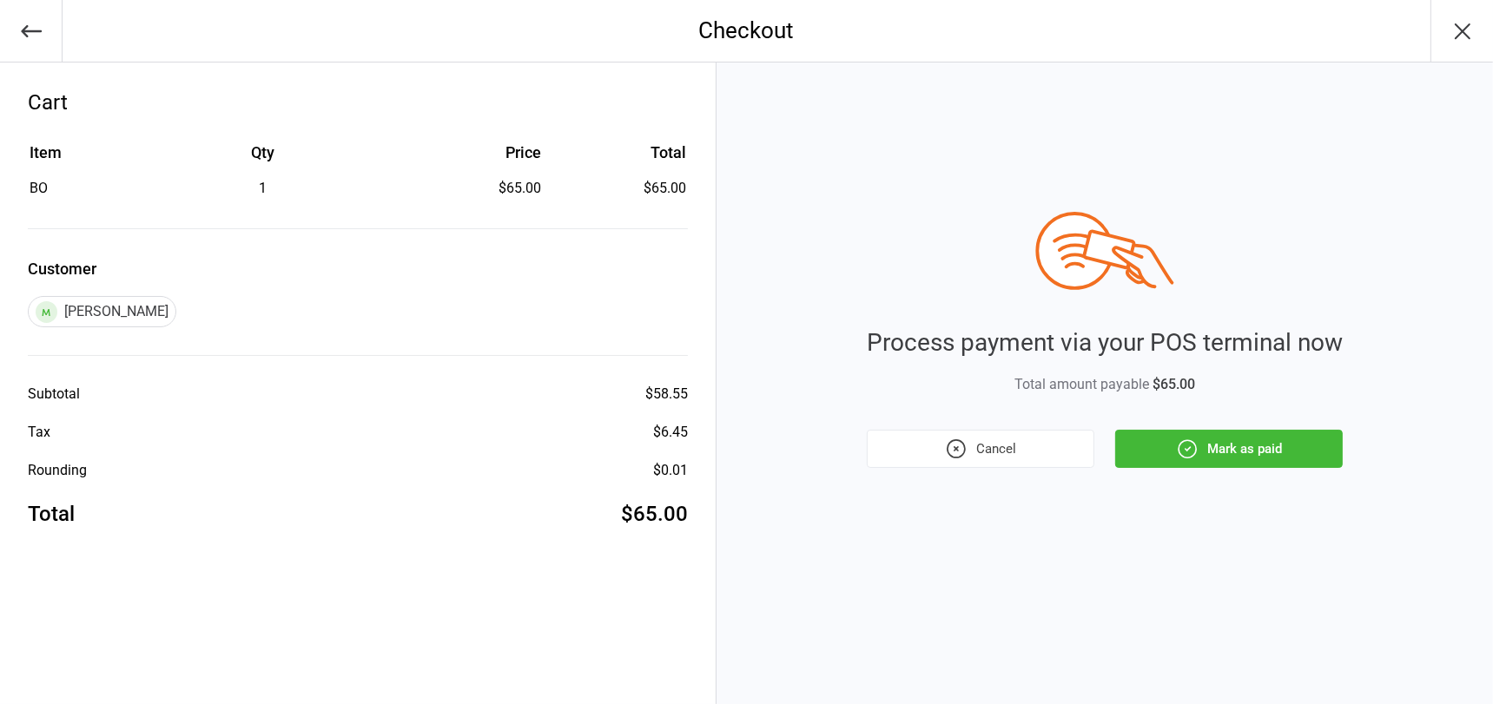
click at [1240, 442] on button "Mark as paid" at bounding box center [1229, 449] width 228 height 38
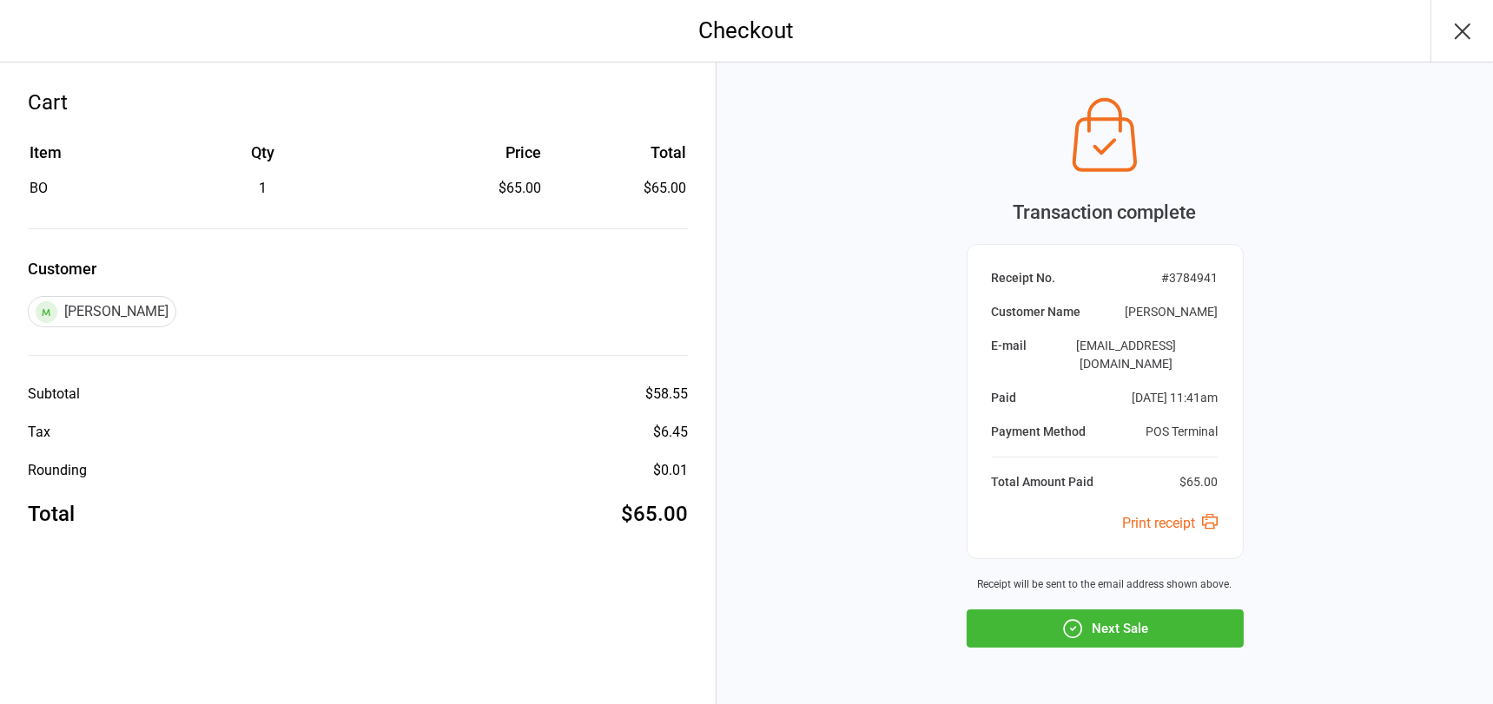
click at [1106, 610] on button "Next Sale" at bounding box center [1105, 629] width 277 height 38
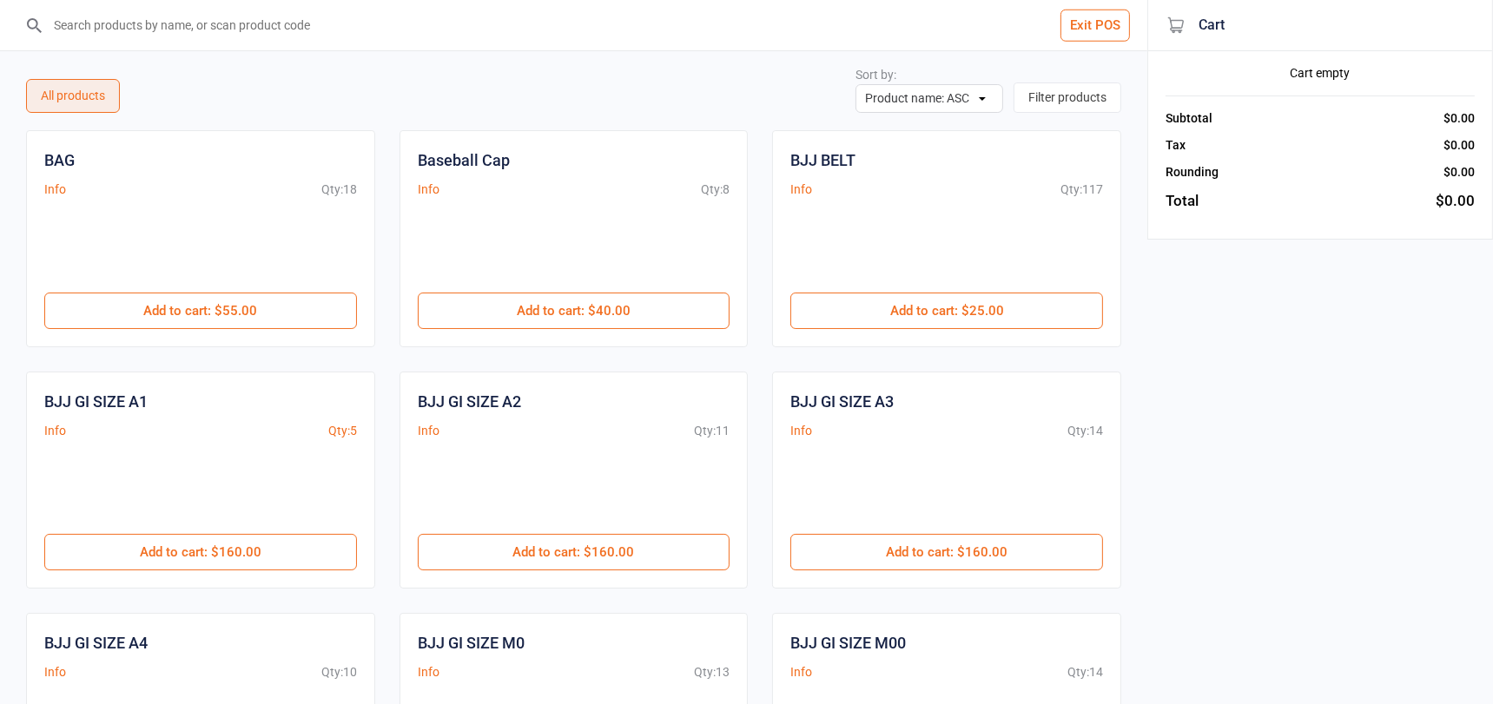
click at [138, 23] on input "search" at bounding box center [584, 25] width 1078 height 50
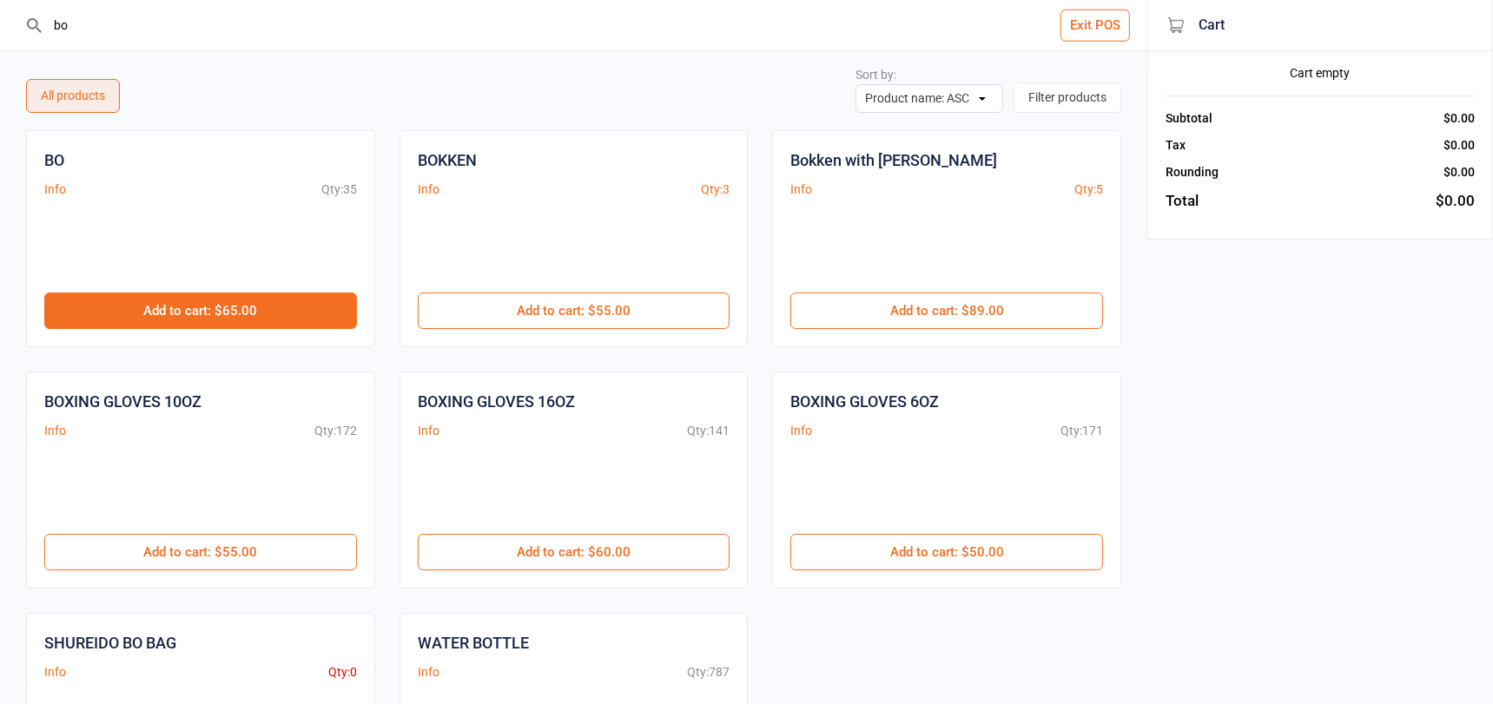
type input "bo"
click at [202, 317] on button "Add to cart : $65.00" at bounding box center [200, 311] width 313 height 36
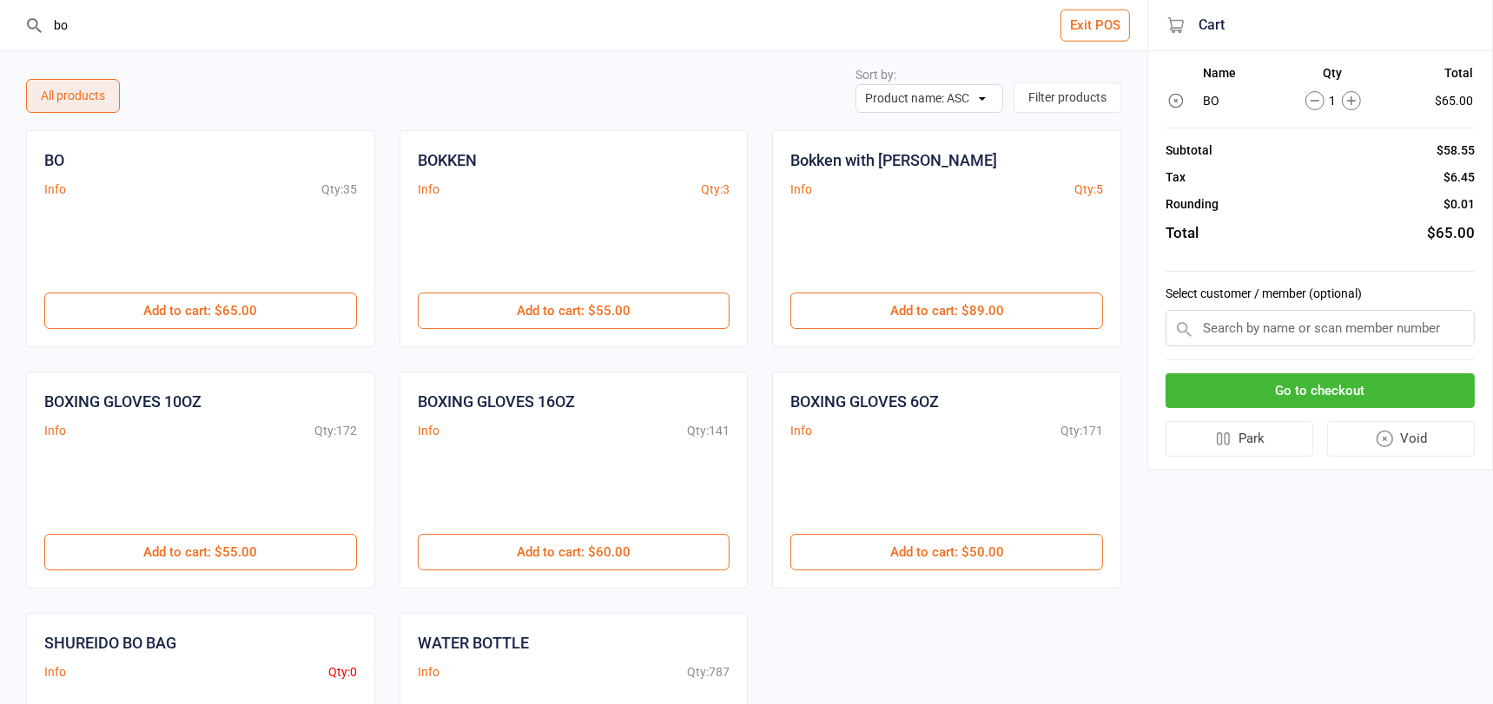
click at [1392, 327] on input "text" at bounding box center [1319, 328] width 309 height 36
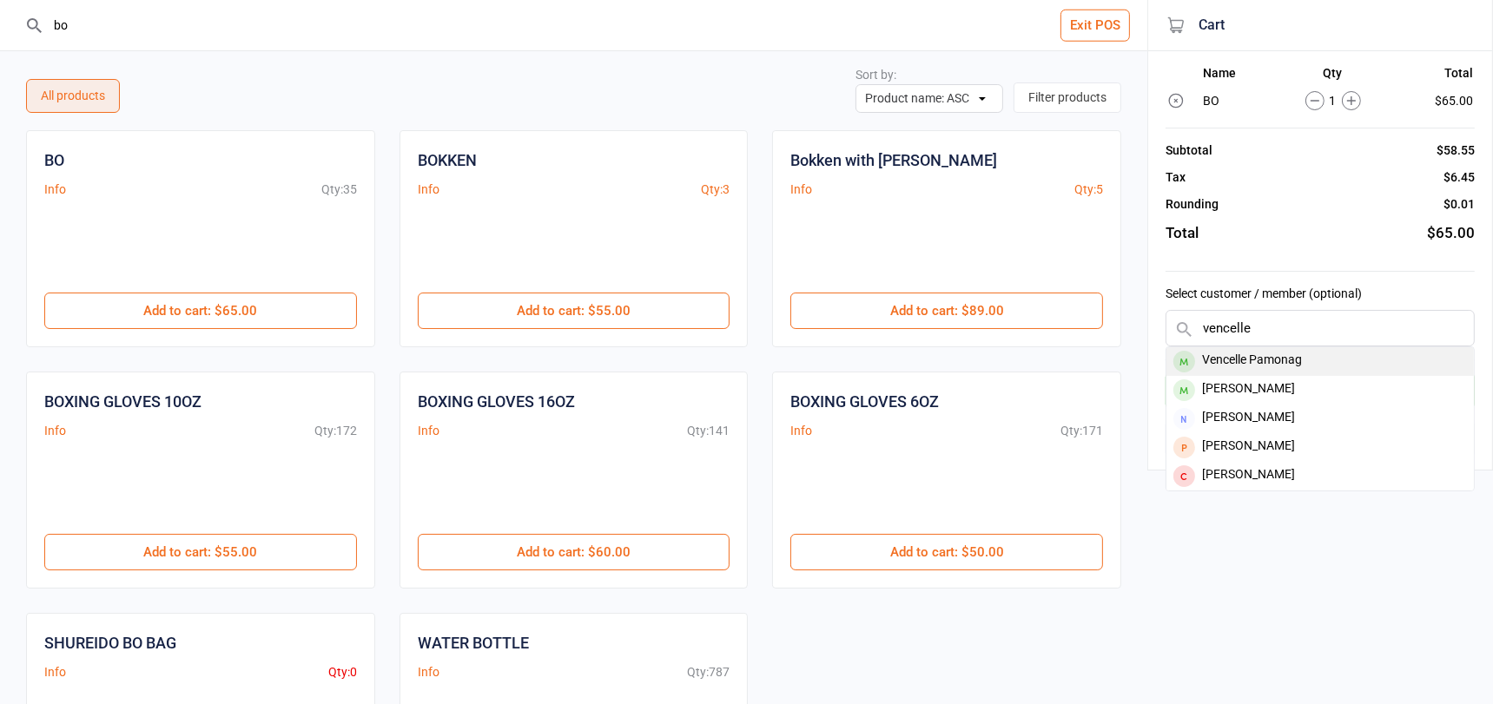
type input "vencelle"
click at [1215, 357] on div "Vencelle Pamonag" at bounding box center [1319, 361] width 307 height 29
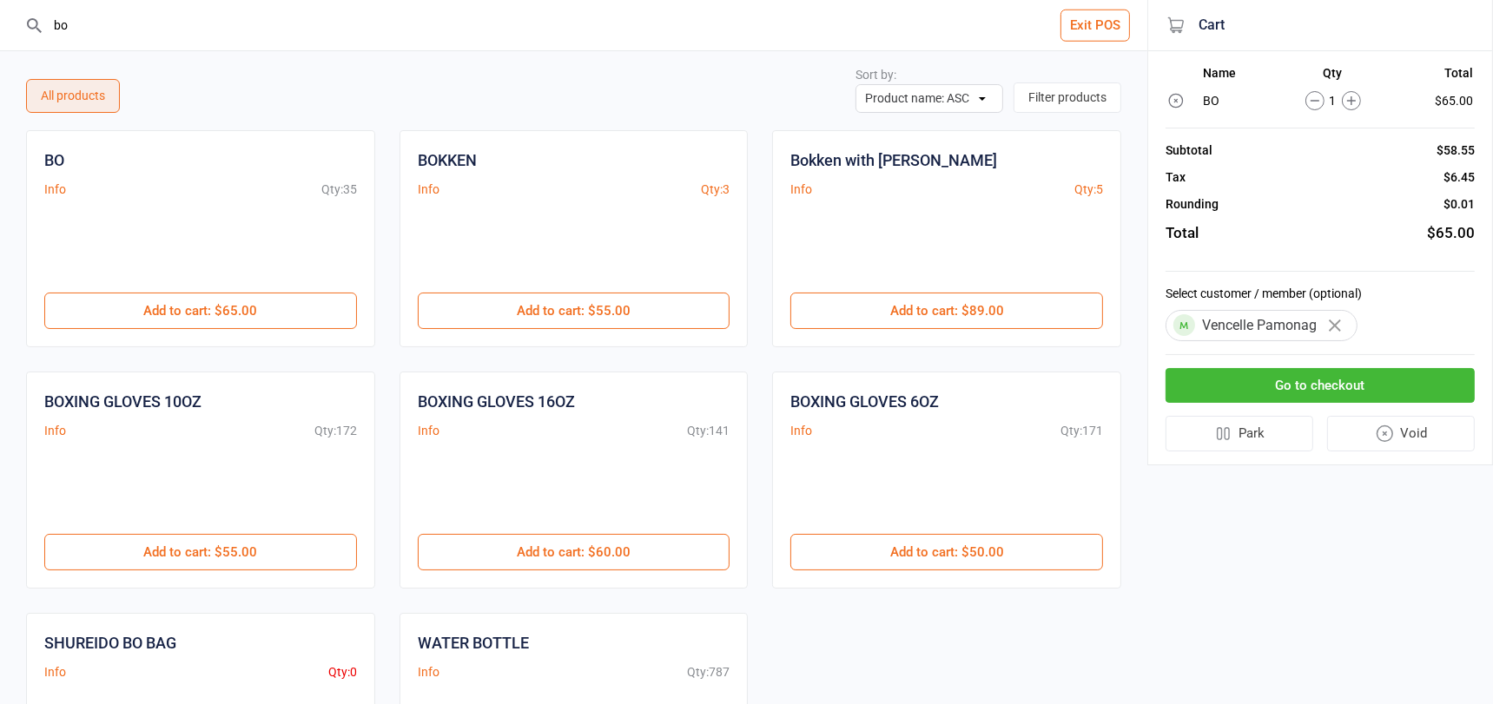
click at [1254, 384] on button "Go to checkout" at bounding box center [1319, 386] width 309 height 36
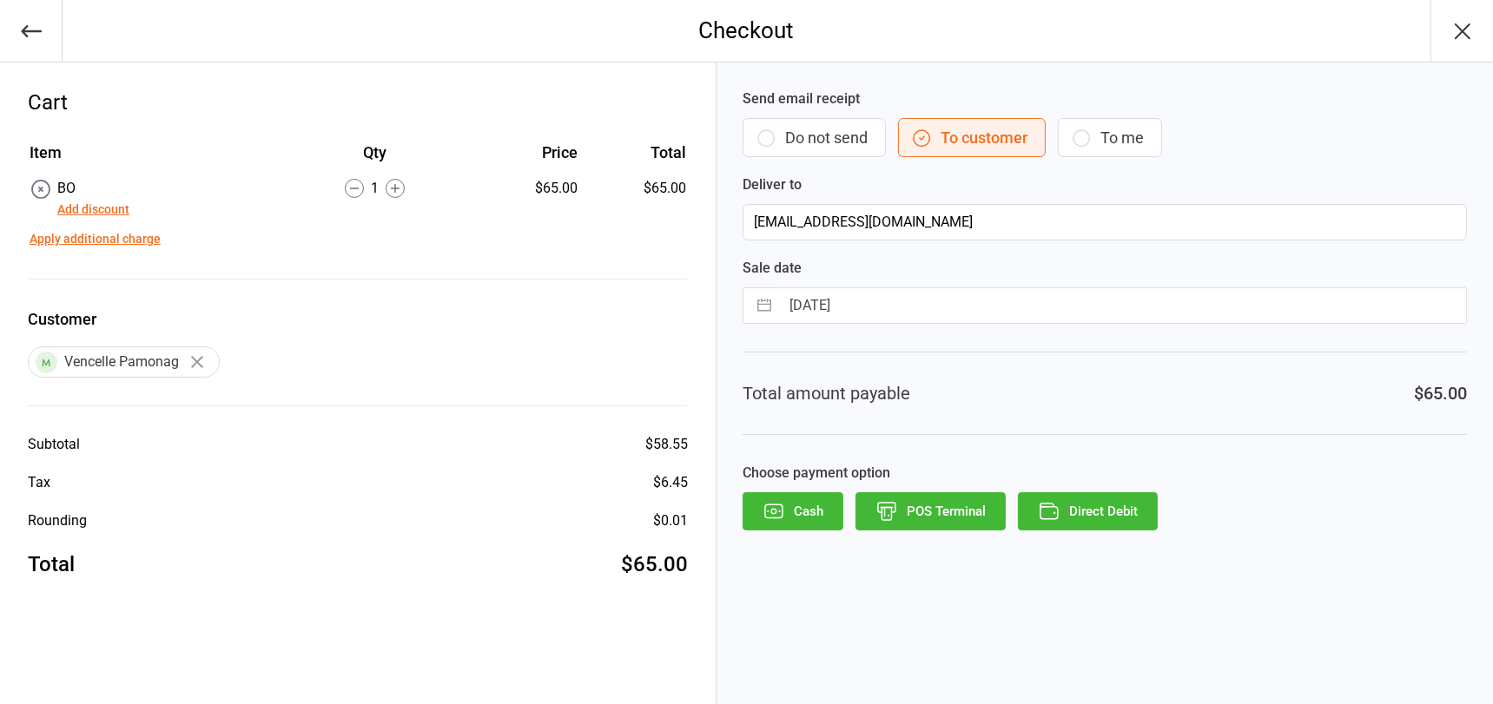
click at [883, 515] on icon "button" at bounding box center [886, 511] width 23 height 23
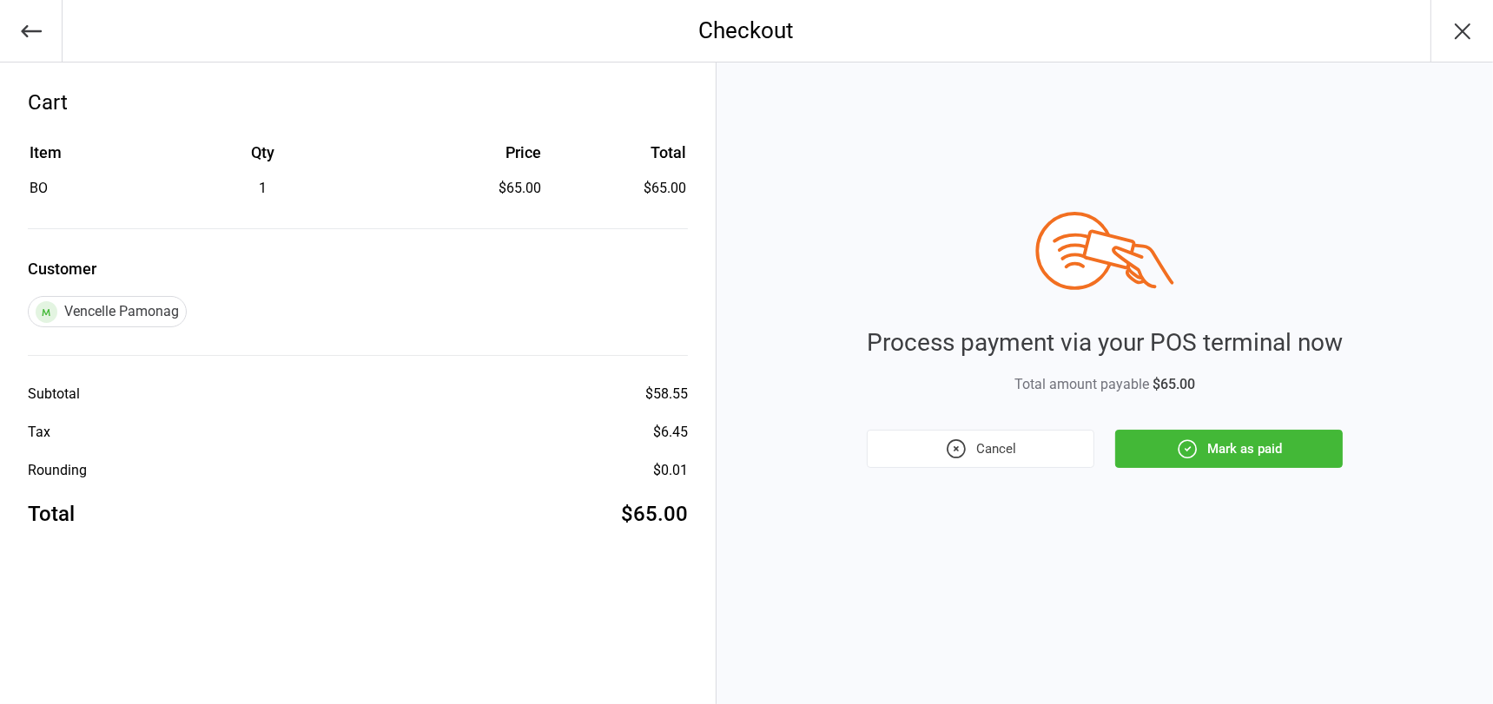
click at [1215, 452] on button "Mark as paid" at bounding box center [1229, 449] width 228 height 38
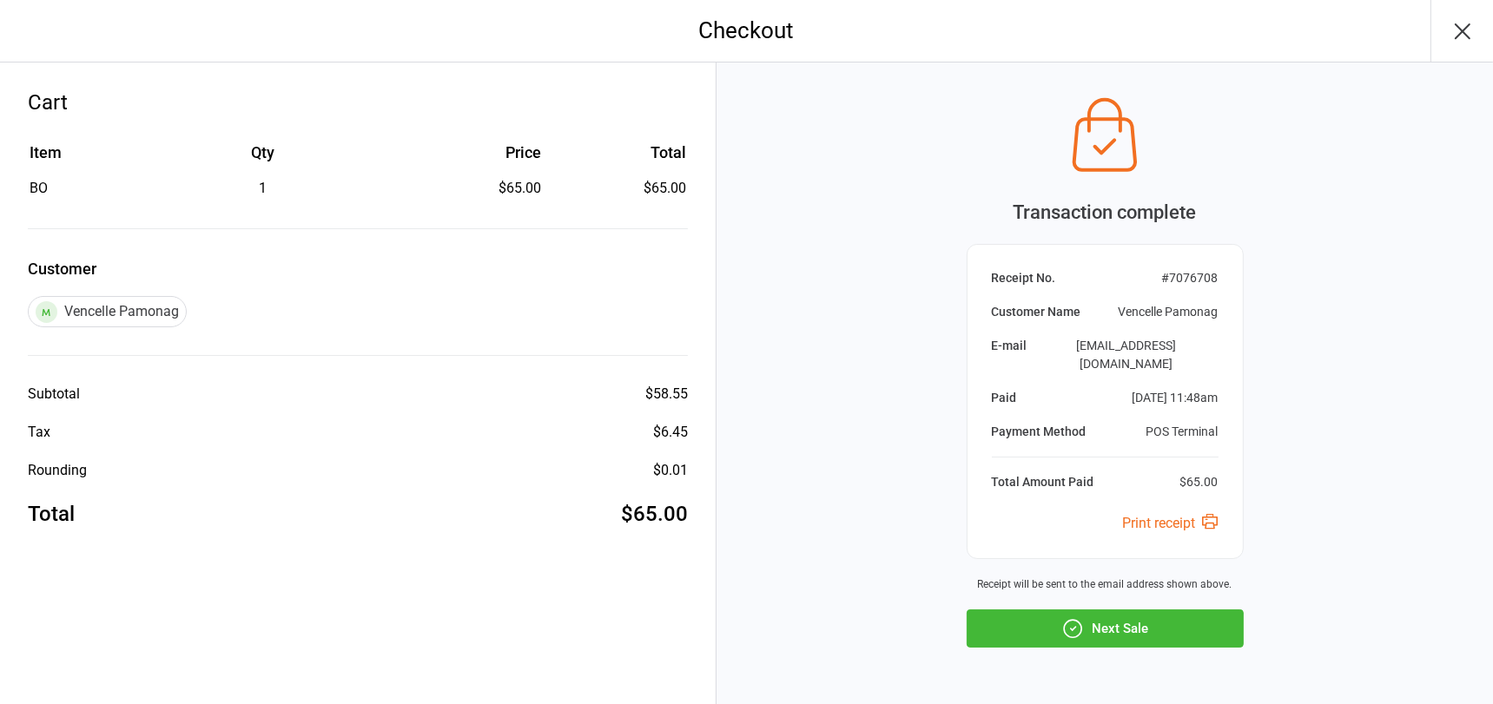
click at [1105, 612] on button "Next Sale" at bounding box center [1105, 629] width 277 height 38
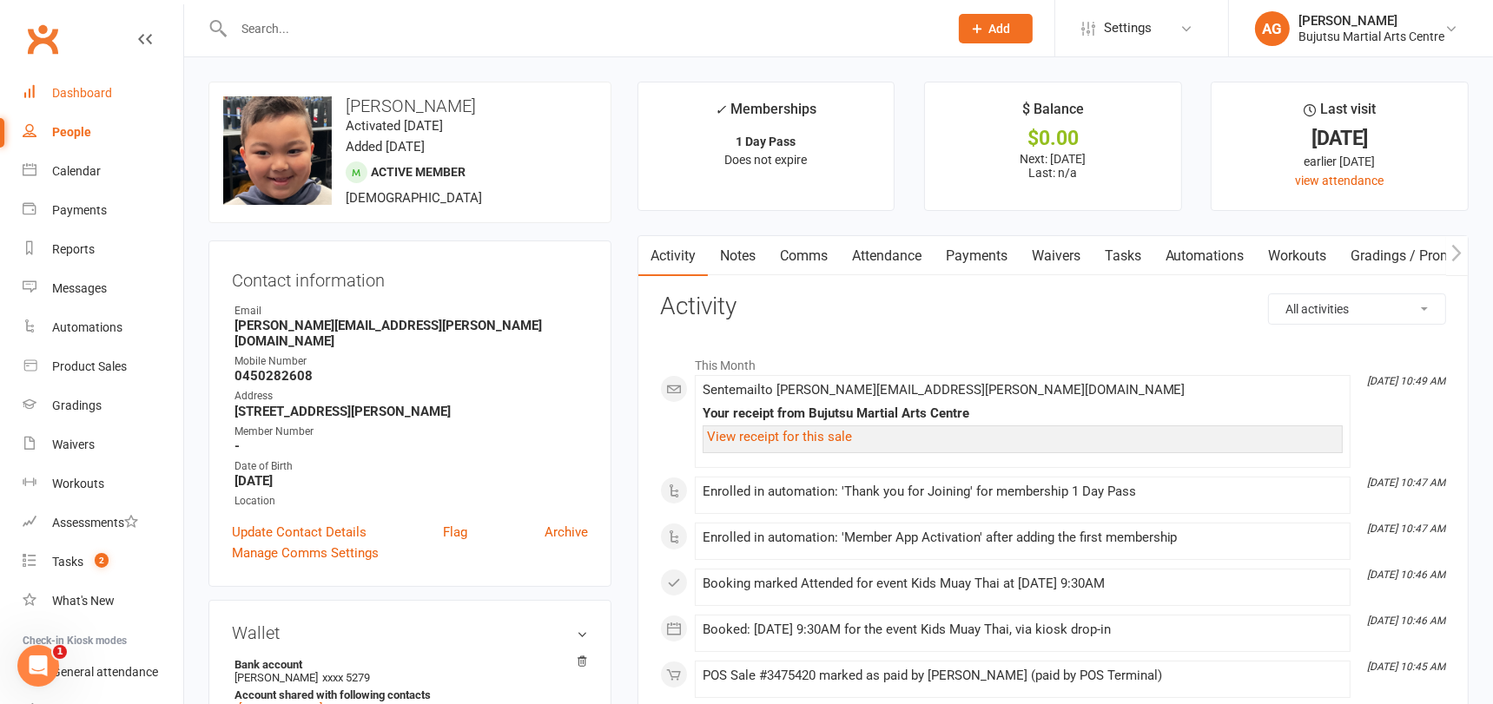
click at [90, 90] on div "Dashboard" at bounding box center [82, 93] width 60 height 14
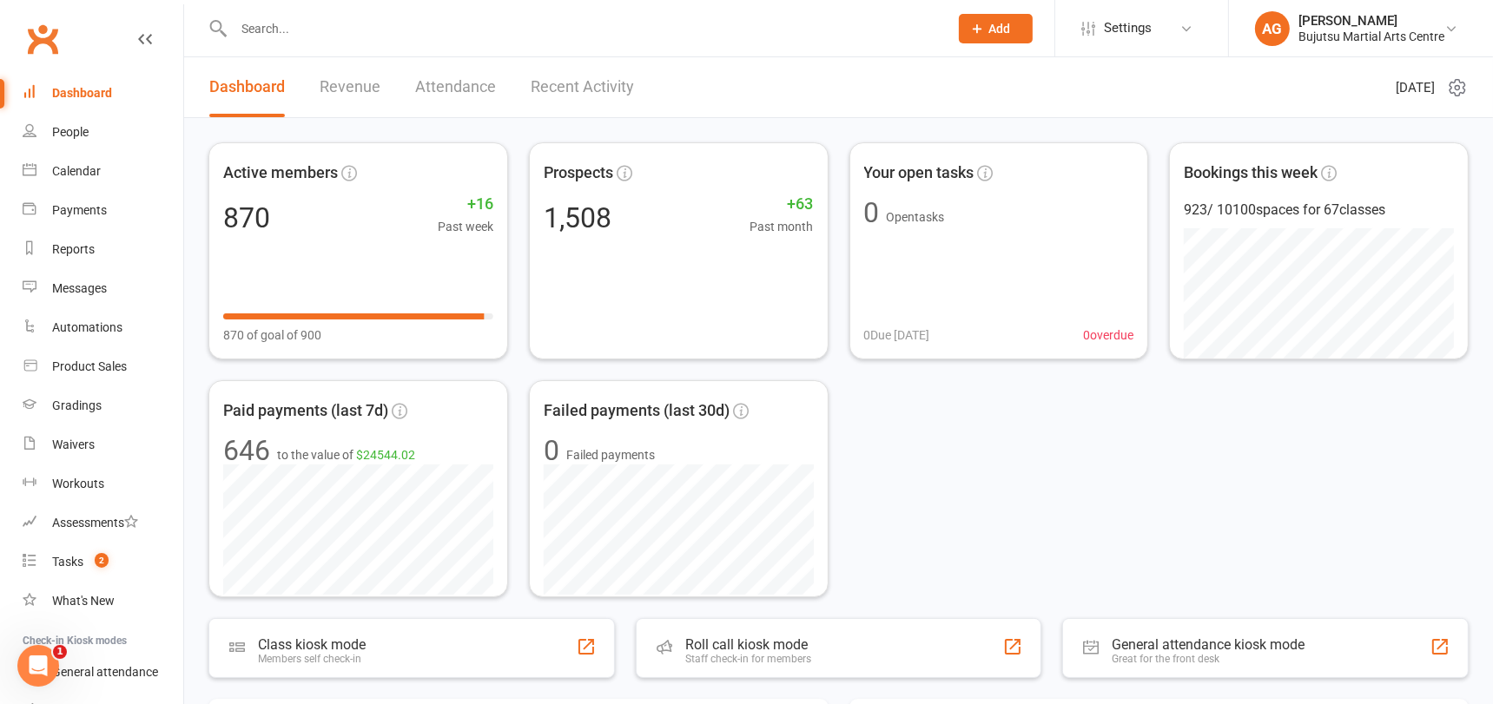
click at [417, 30] on input "text" at bounding box center [582, 28] width 708 height 24
click at [421, 25] on input "text" at bounding box center [582, 28] width 708 height 24
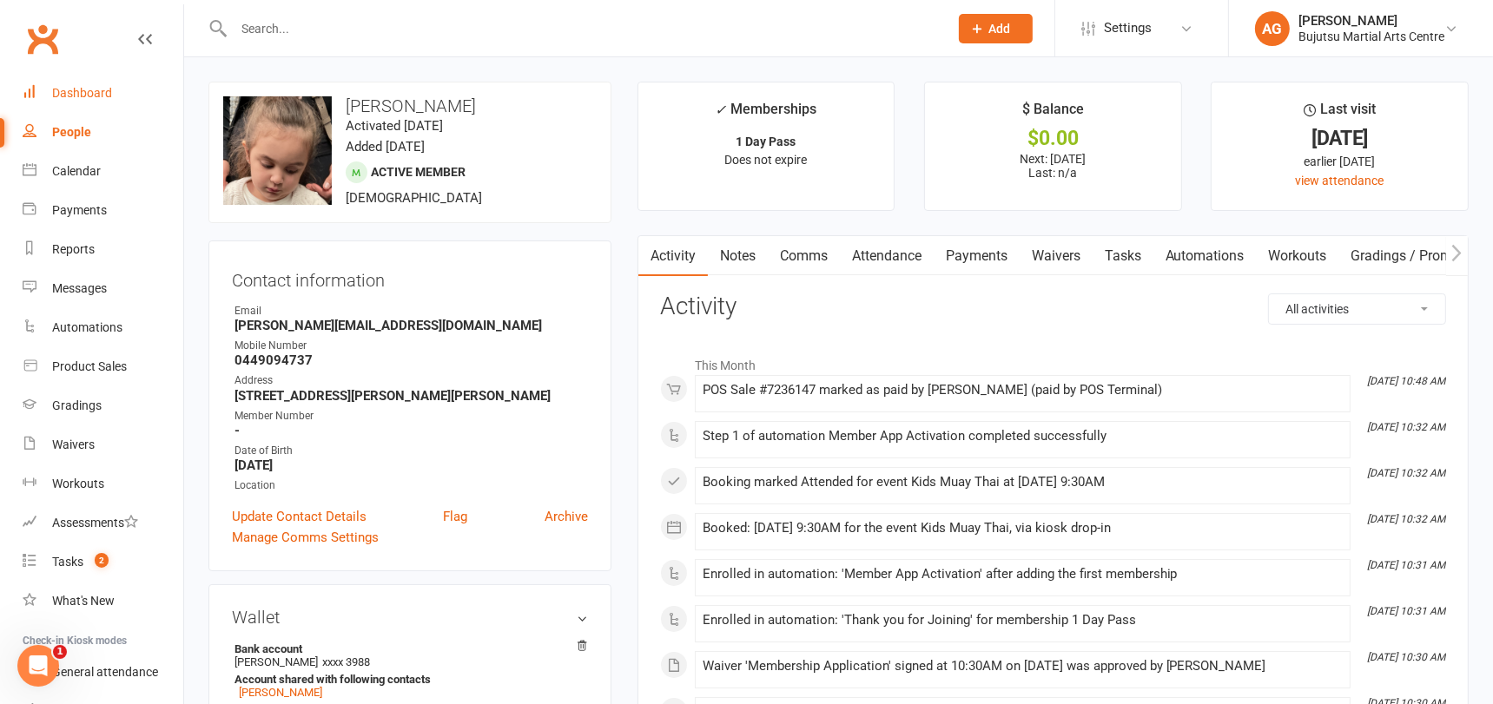
click at [72, 91] on div "Dashboard" at bounding box center [82, 93] width 60 height 14
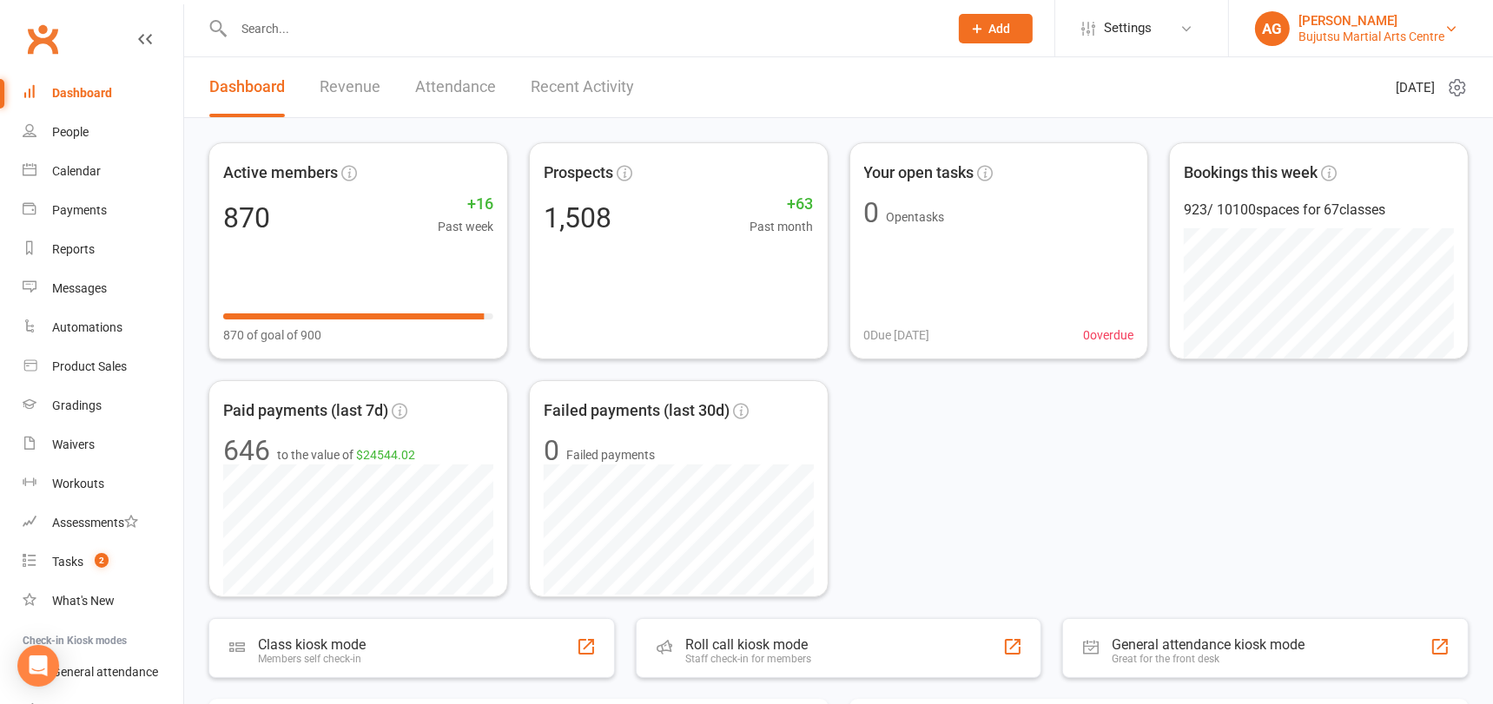
click at [1397, 18] on div "[PERSON_NAME]" at bounding box center [1371, 21] width 146 height 16
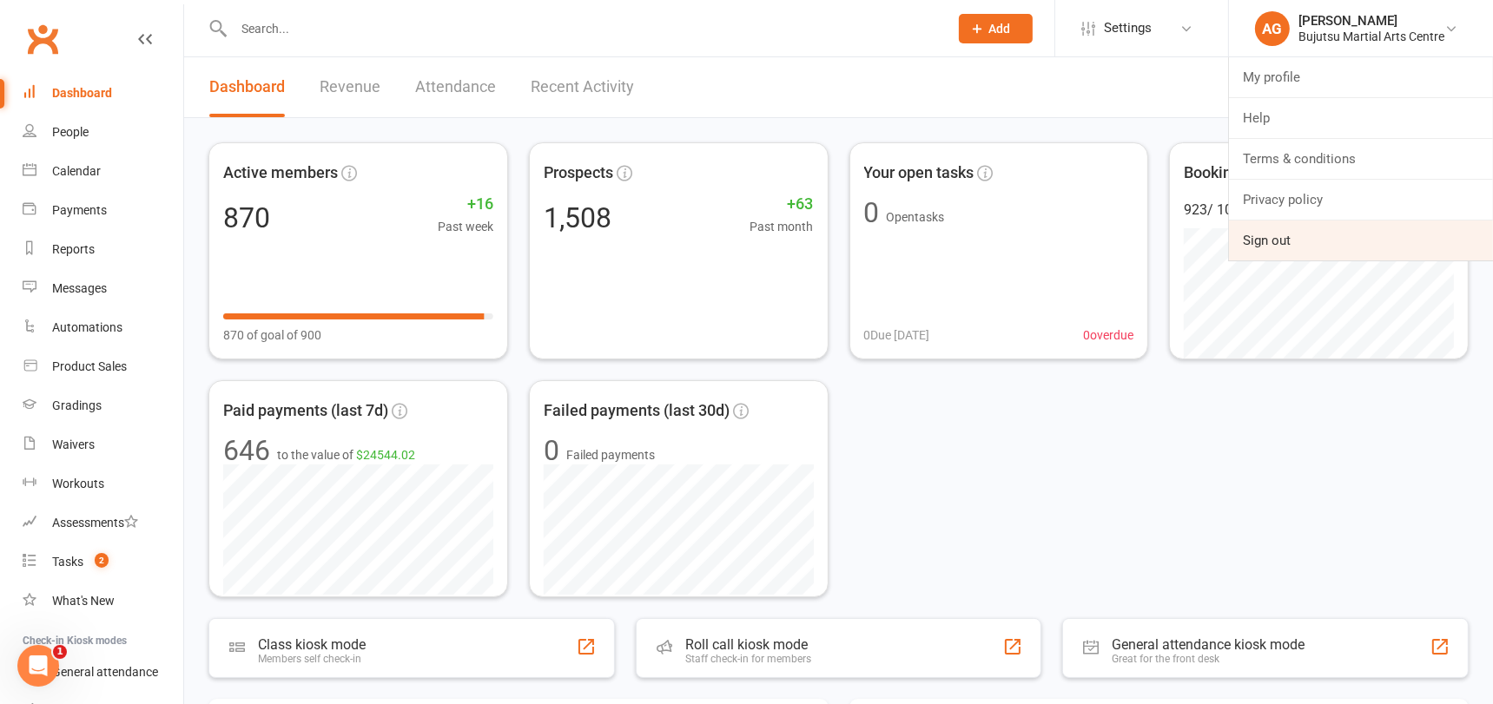
click at [1314, 232] on link "Sign out" at bounding box center [1361, 241] width 264 height 40
